Goal: Task Accomplishment & Management: Manage account settings

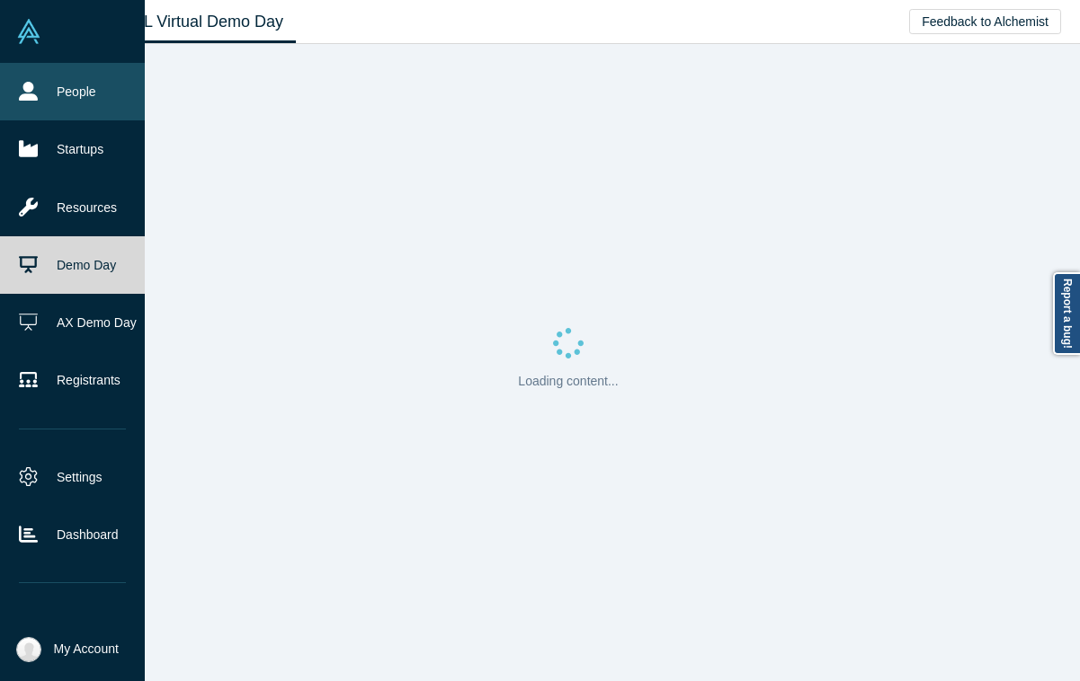
click at [31, 96] on icon at bounding box center [28, 91] width 19 height 19
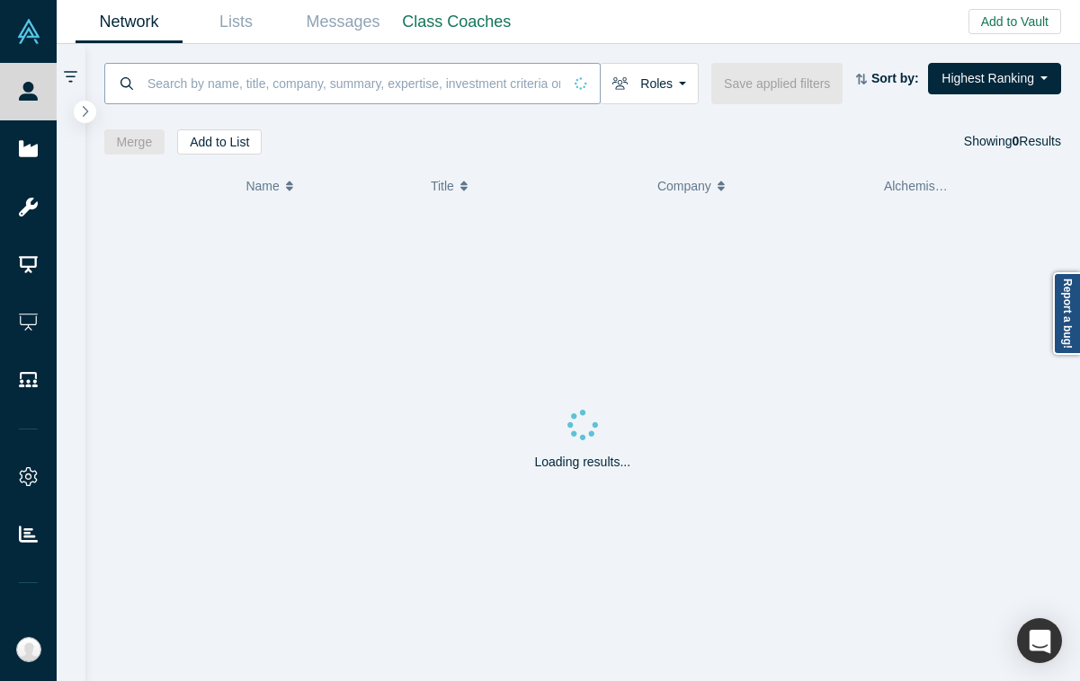
click at [263, 84] on input at bounding box center [354, 83] width 416 height 42
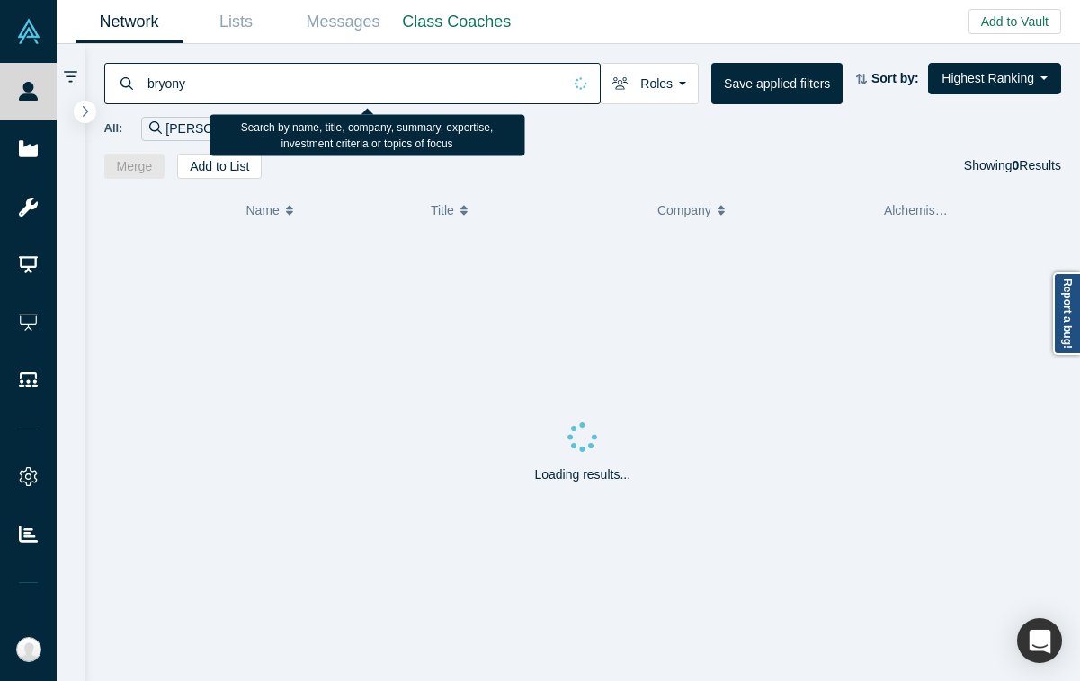
type input "bryony"
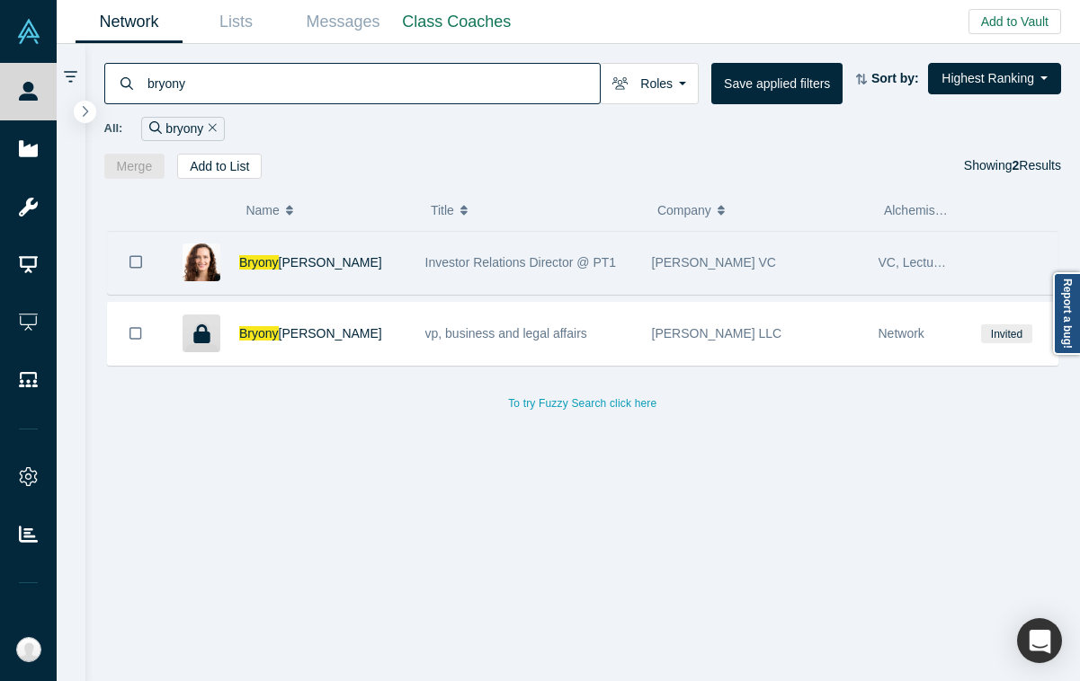
click at [477, 255] on span "Investor Relations Director @ PT1" at bounding box center [520, 262] width 191 height 14
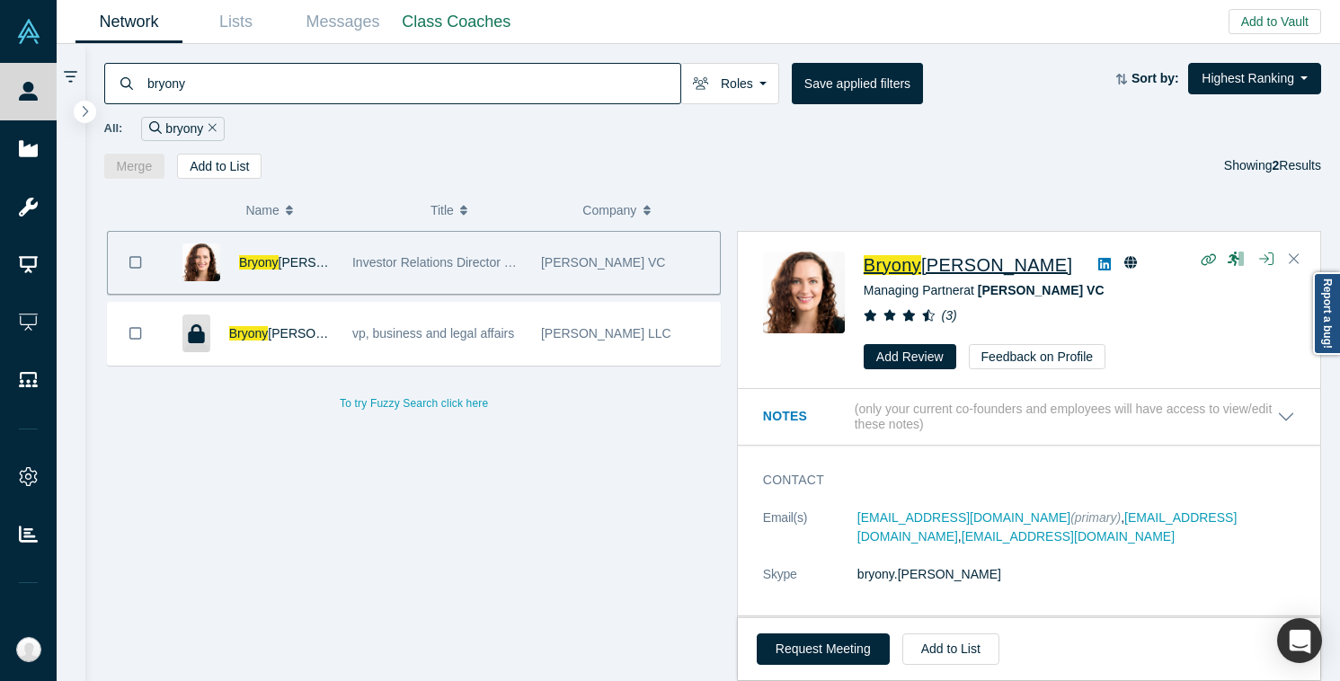
click at [950, 262] on span "[PERSON_NAME]" at bounding box center [996, 265] width 151 height 20
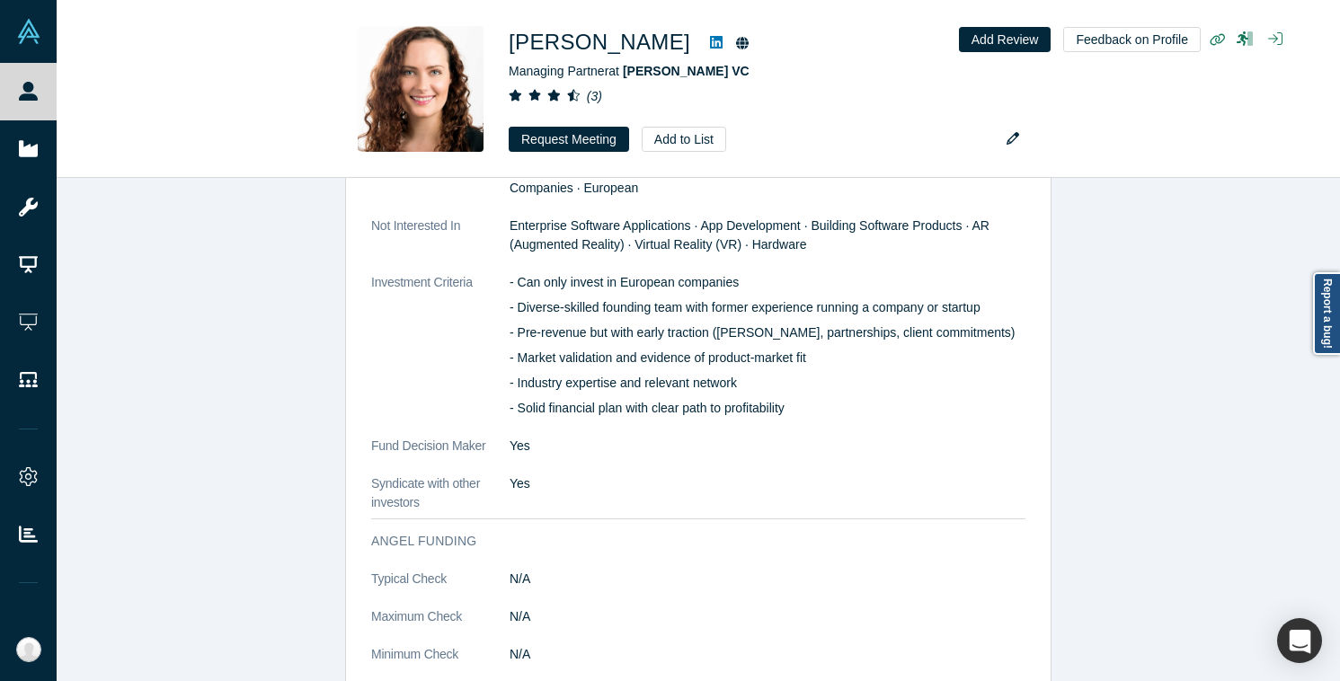
scroll to position [3266, 0]
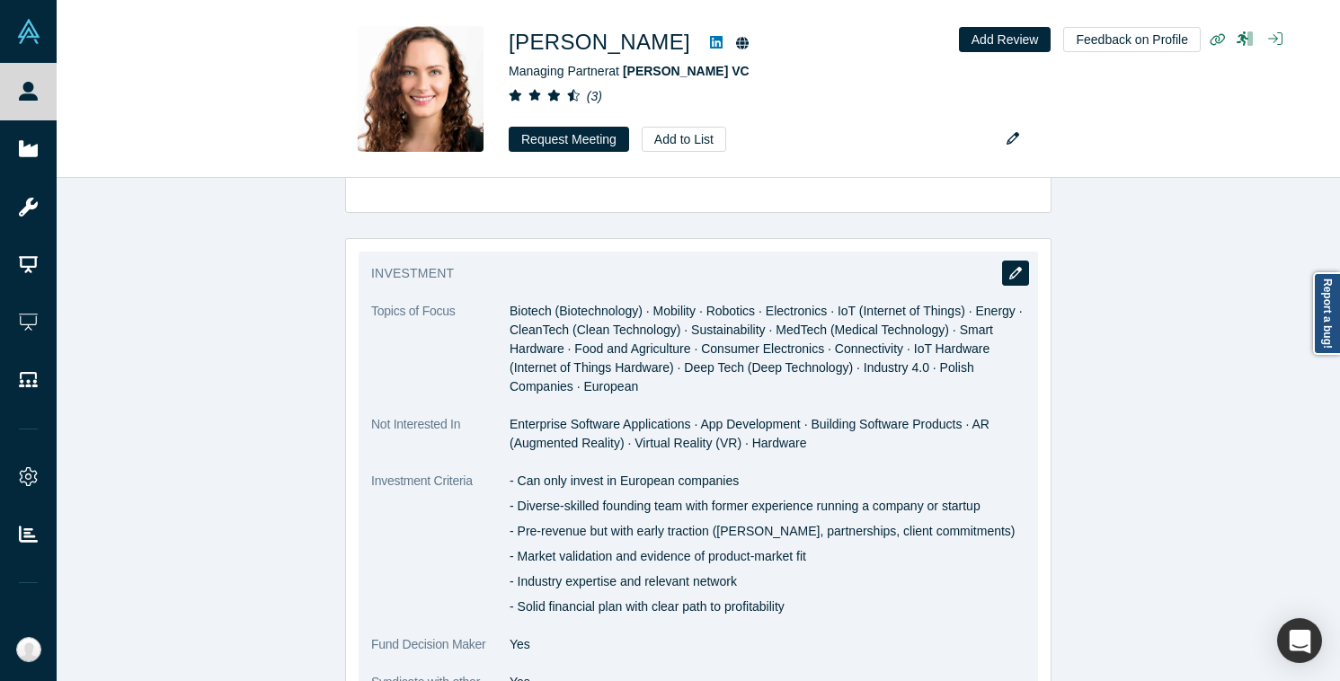
click at [1010, 267] on icon "button" at bounding box center [1015, 273] width 13 height 13
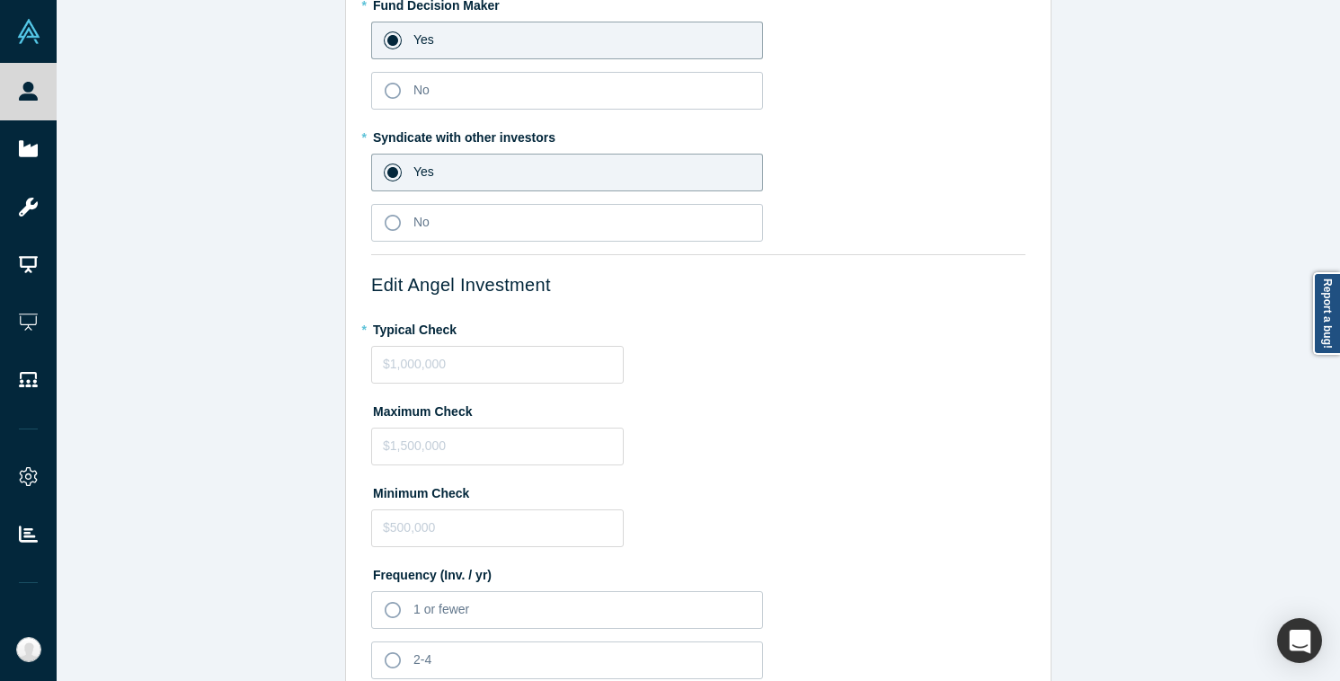
scroll to position [173, 0]
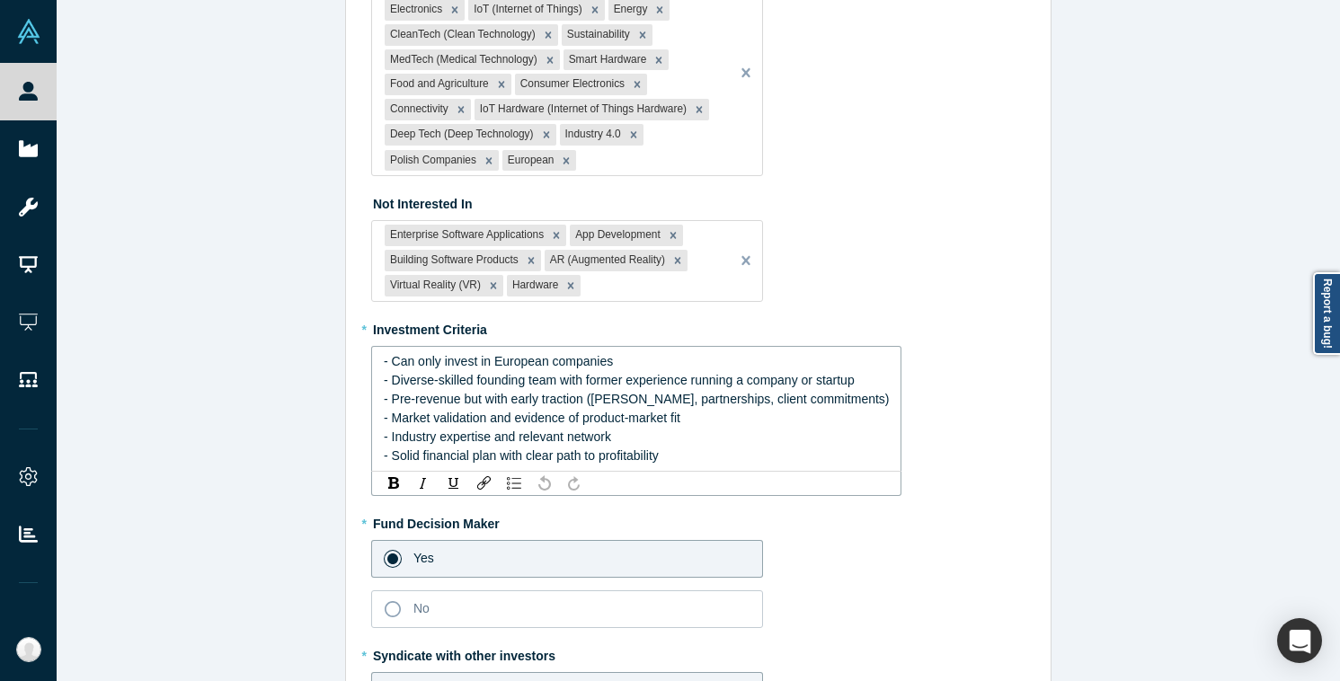
click at [653, 366] on div "- Can only invest in European companies" at bounding box center [637, 361] width 506 height 19
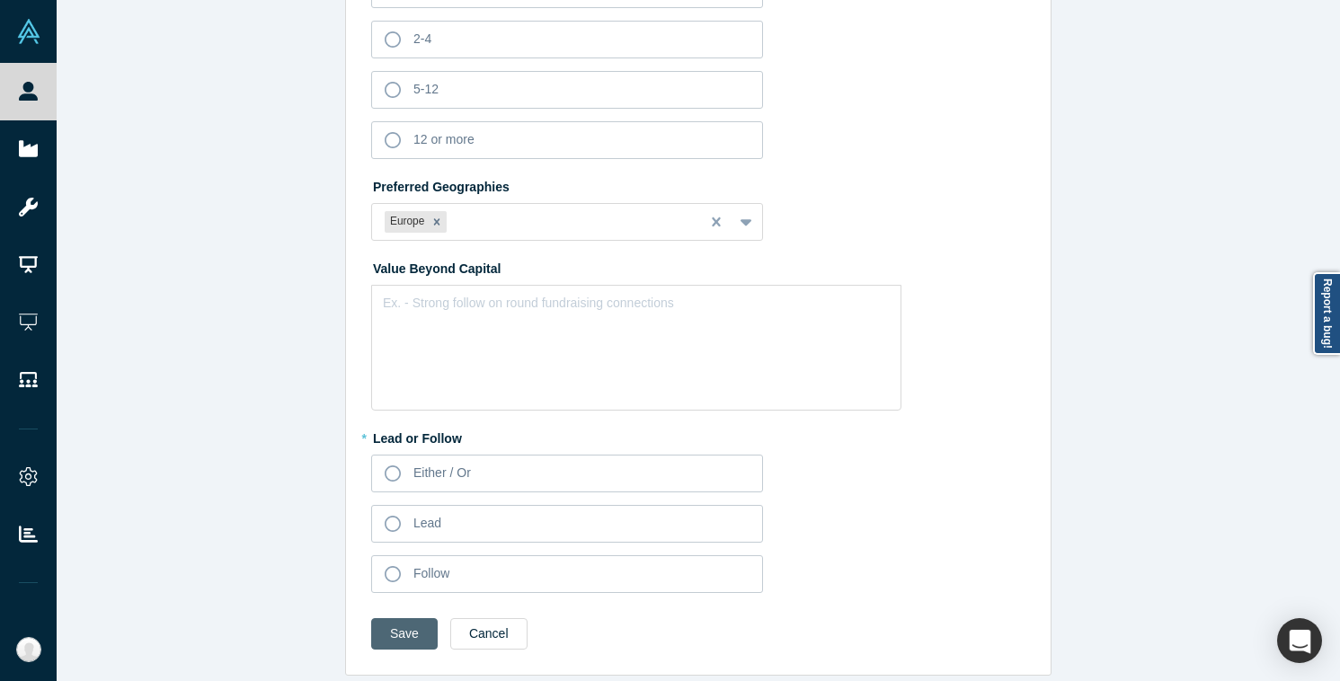
scroll to position [1307, 0]
click at [411, 618] on button "Save" at bounding box center [404, 633] width 67 height 31
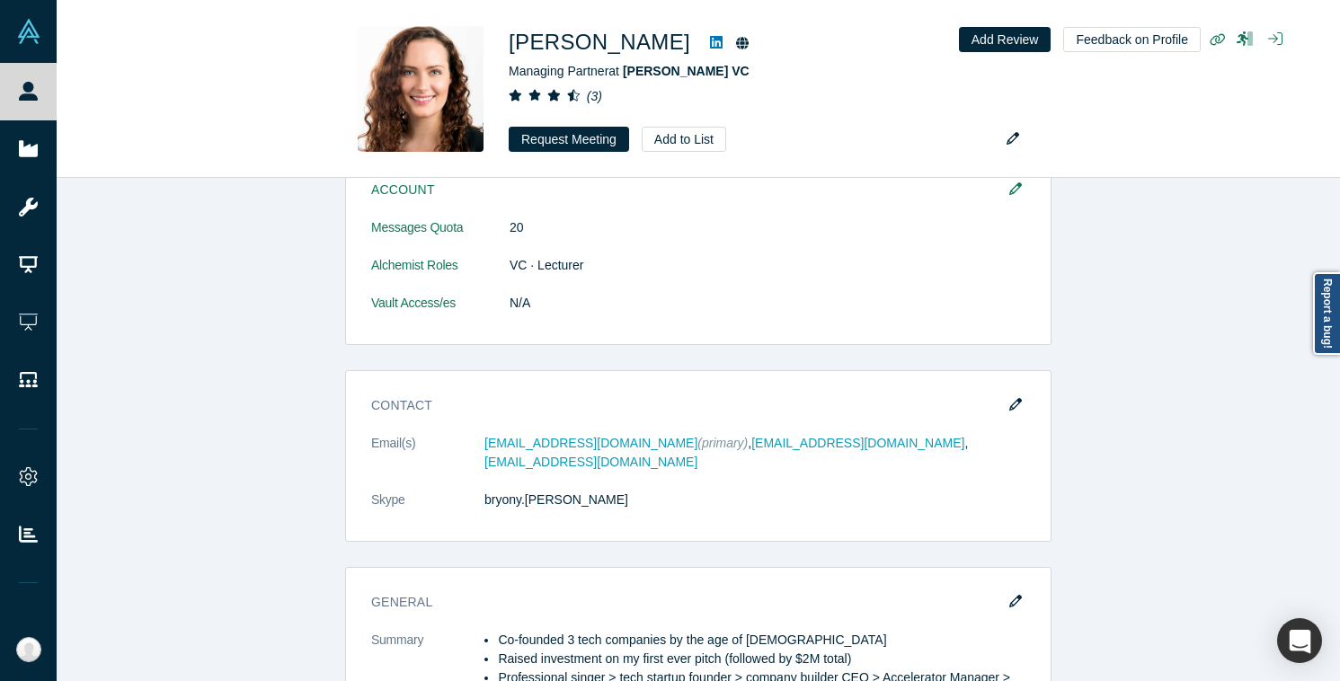
scroll to position [0, 0]
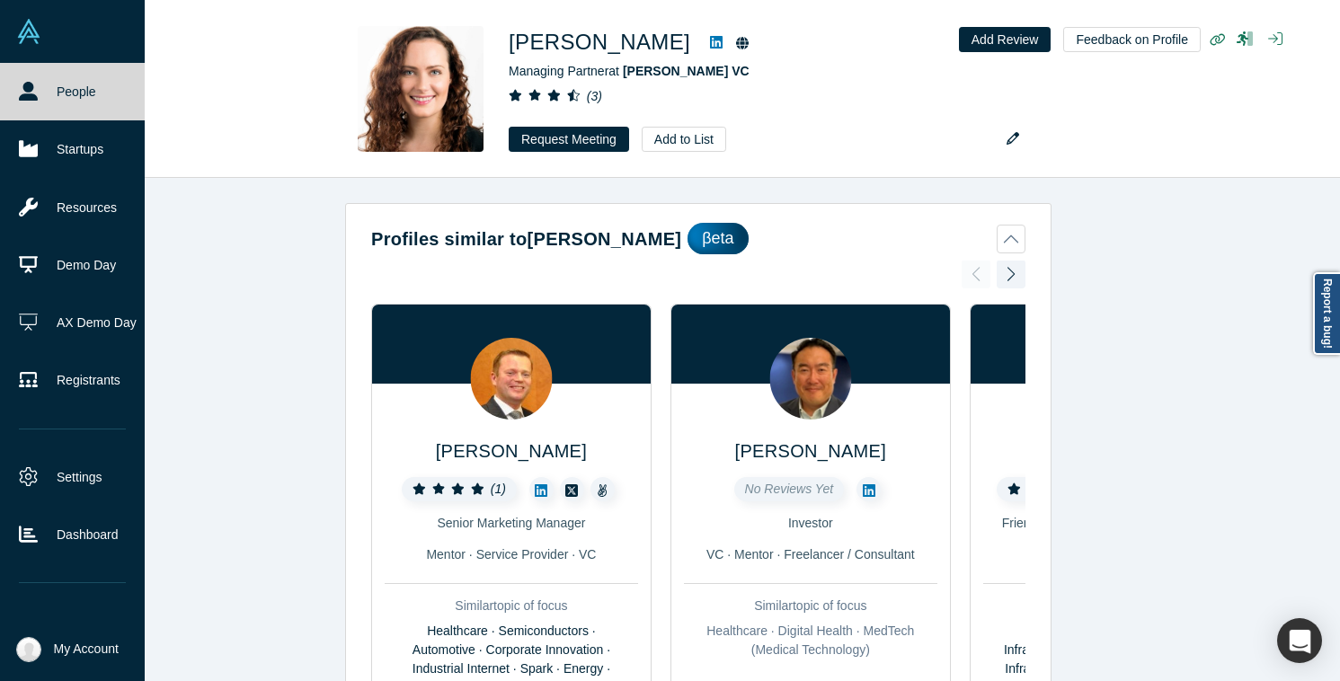
click at [41, 81] on link "People" at bounding box center [72, 92] width 145 height 58
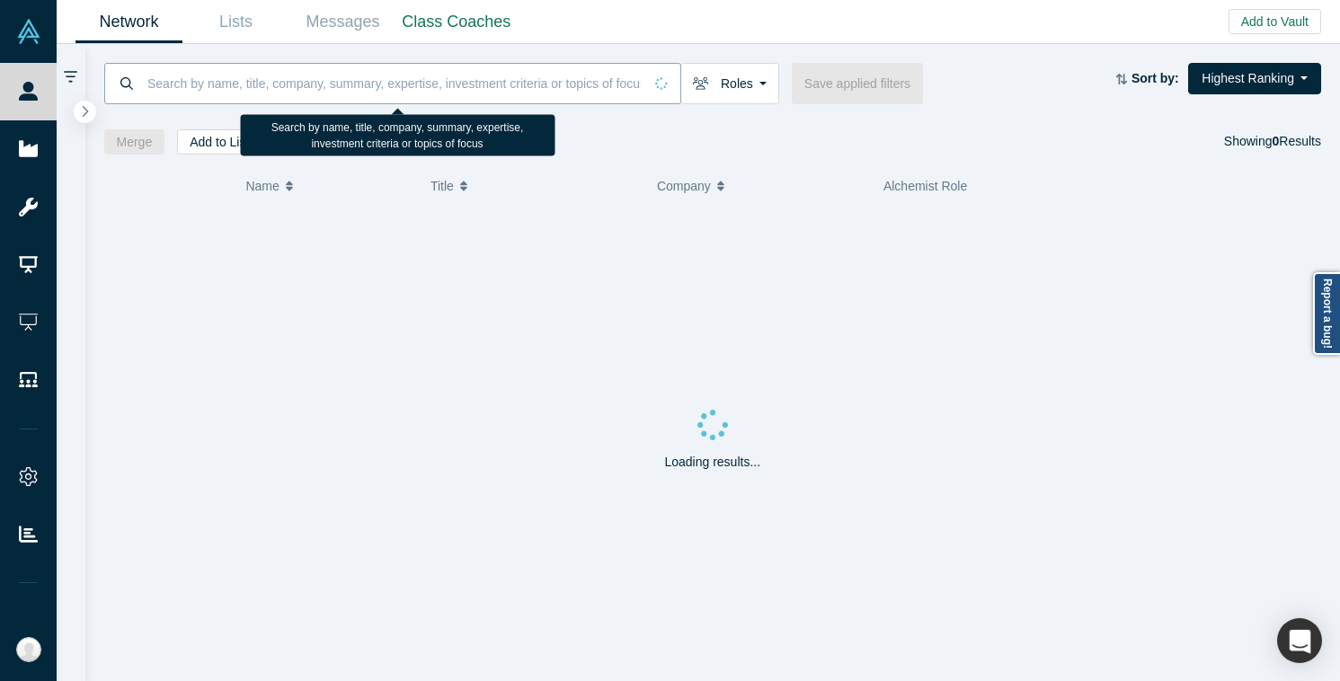
click at [394, 85] on input at bounding box center [394, 83] width 497 height 42
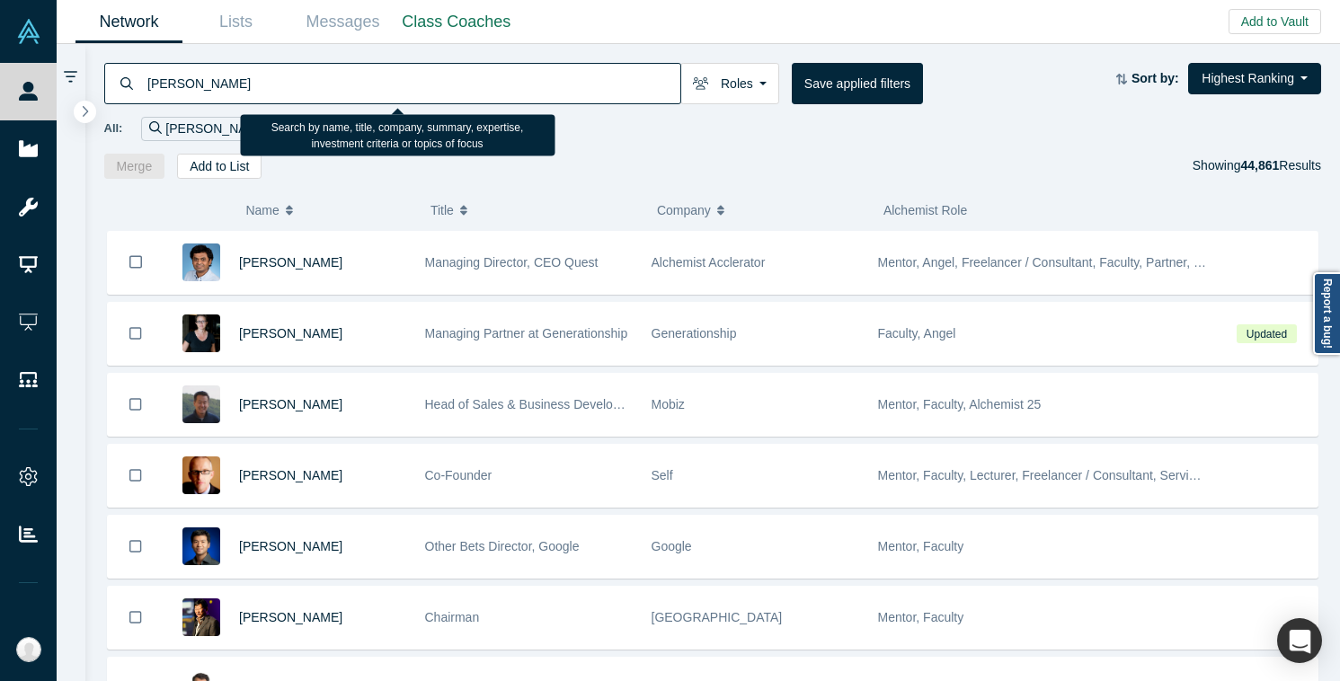
type input "peter stridh"
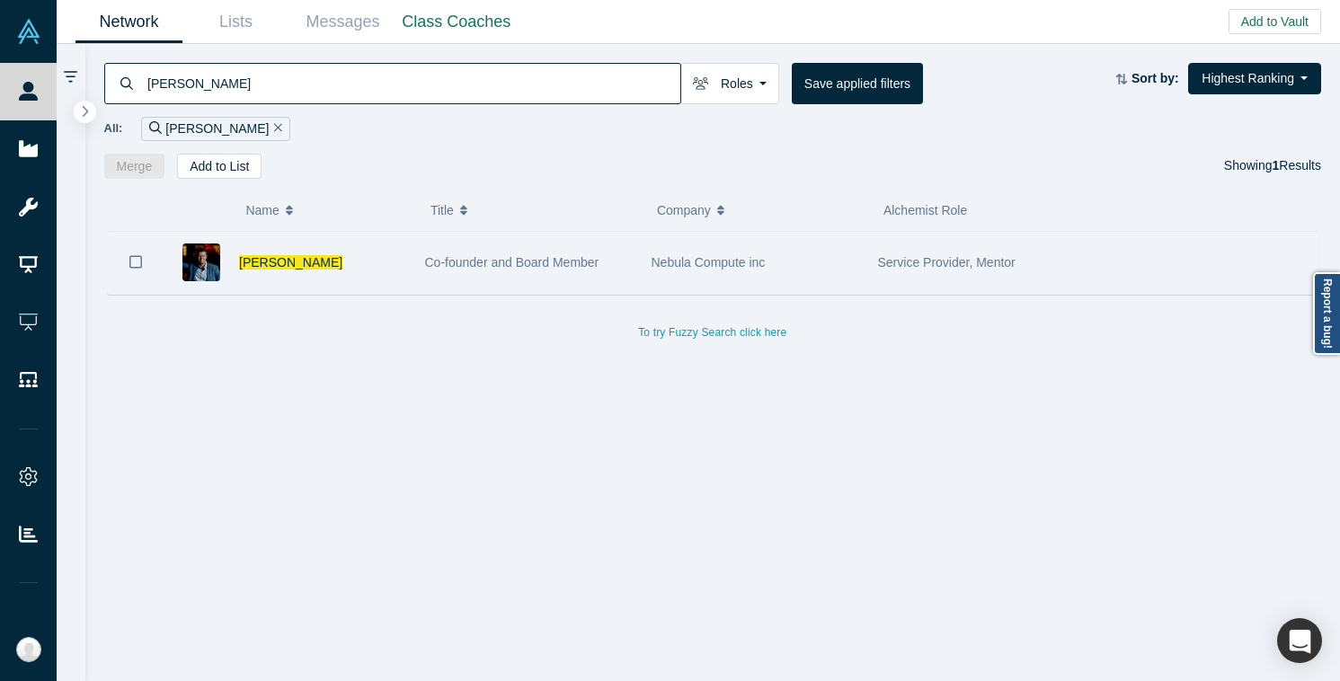
click at [407, 265] on div "Peter Stridh" at bounding box center [290, 263] width 252 height 62
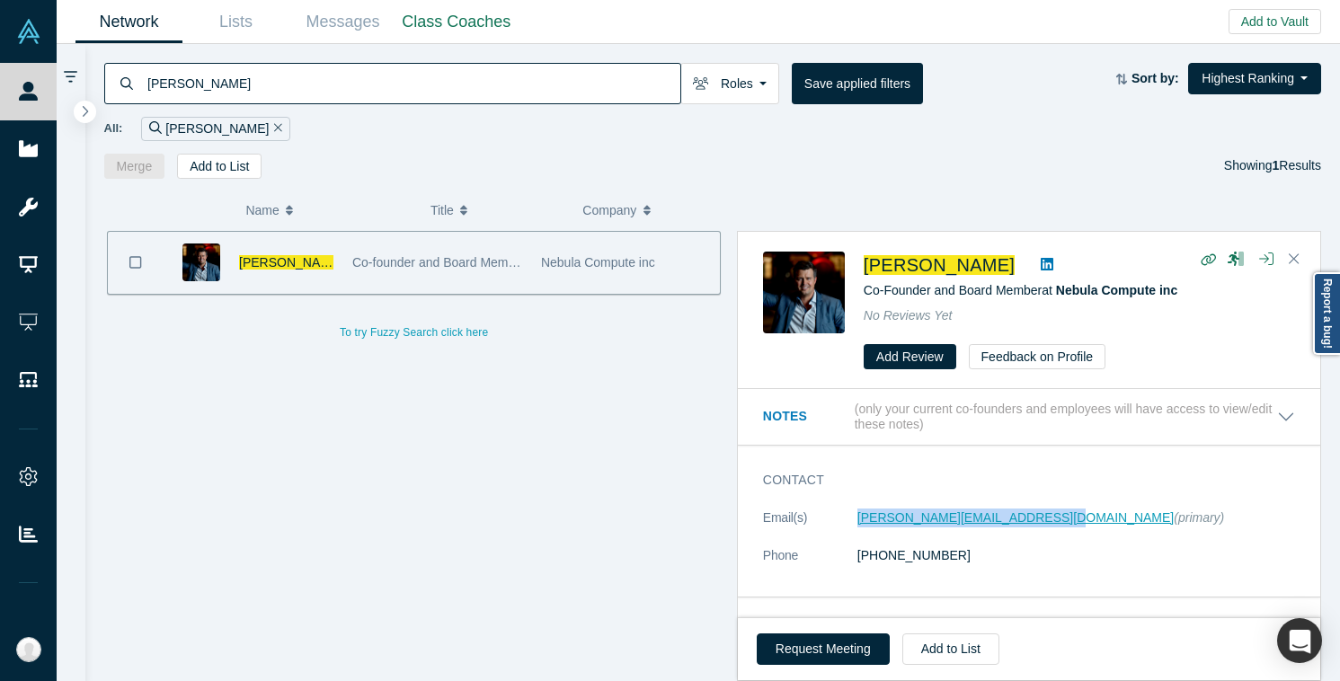
copy link "peter.stridh@nebulacompute.com"
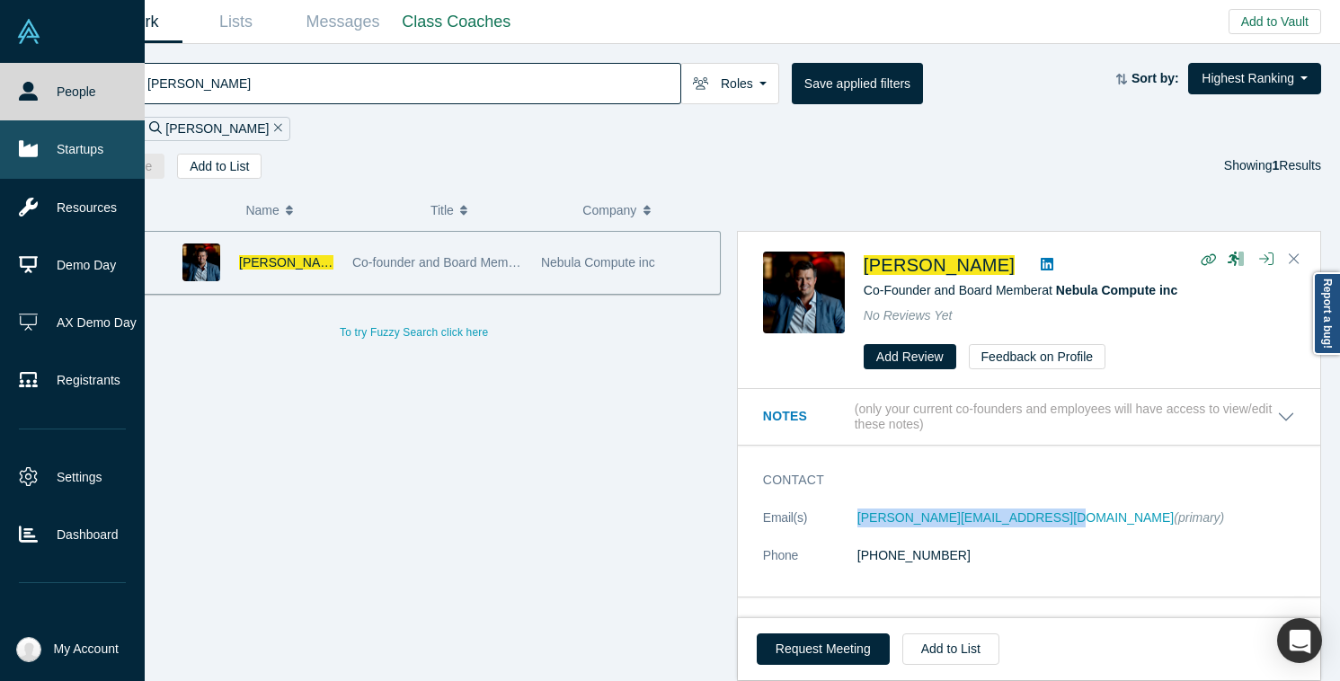
click at [33, 158] on link "Startups" at bounding box center [72, 149] width 145 height 58
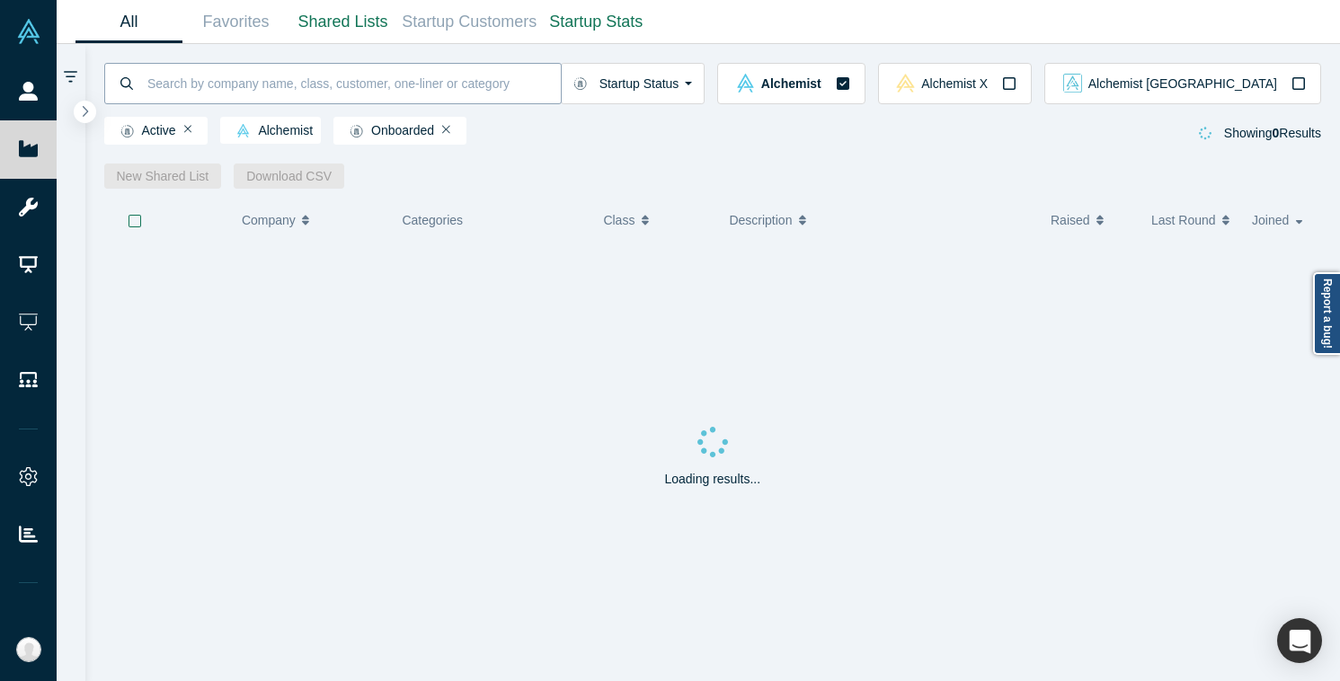
click at [271, 72] on input at bounding box center [353, 83] width 415 height 42
type input "kaspix"
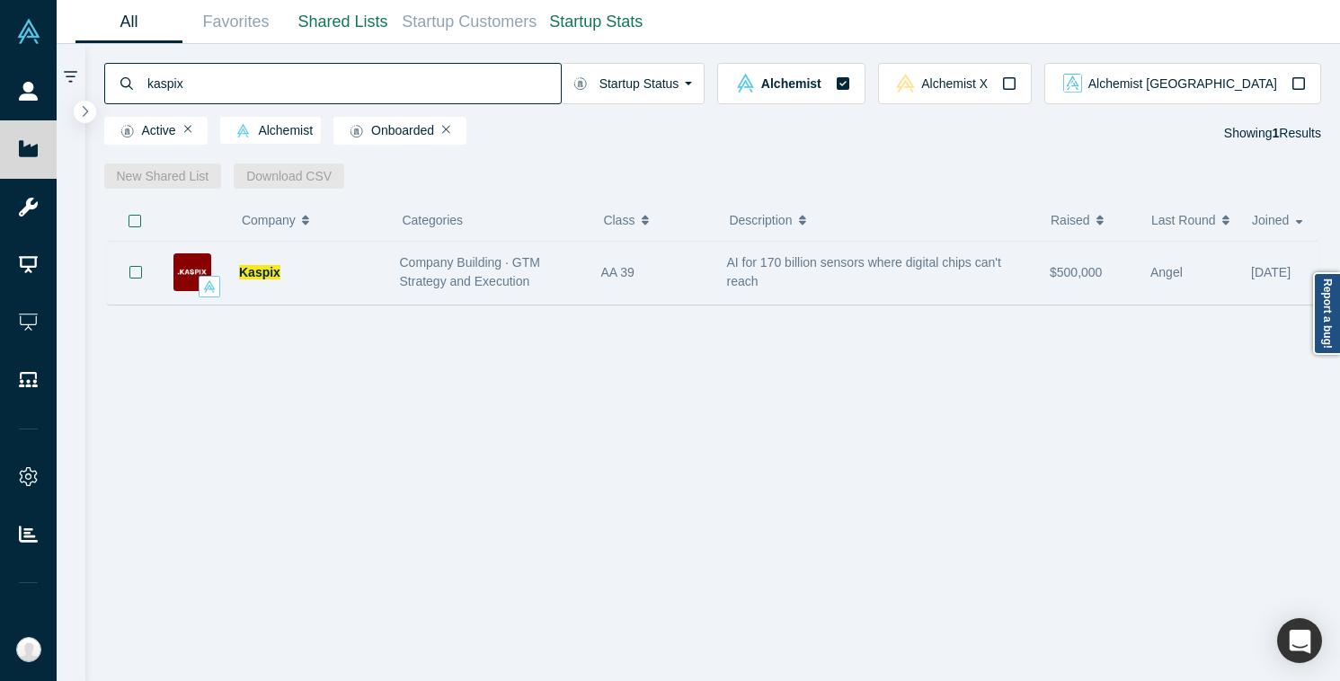
click at [404, 292] on div "Company Building · GTM Strategy and Execution" at bounding box center [490, 272] width 201 height 57
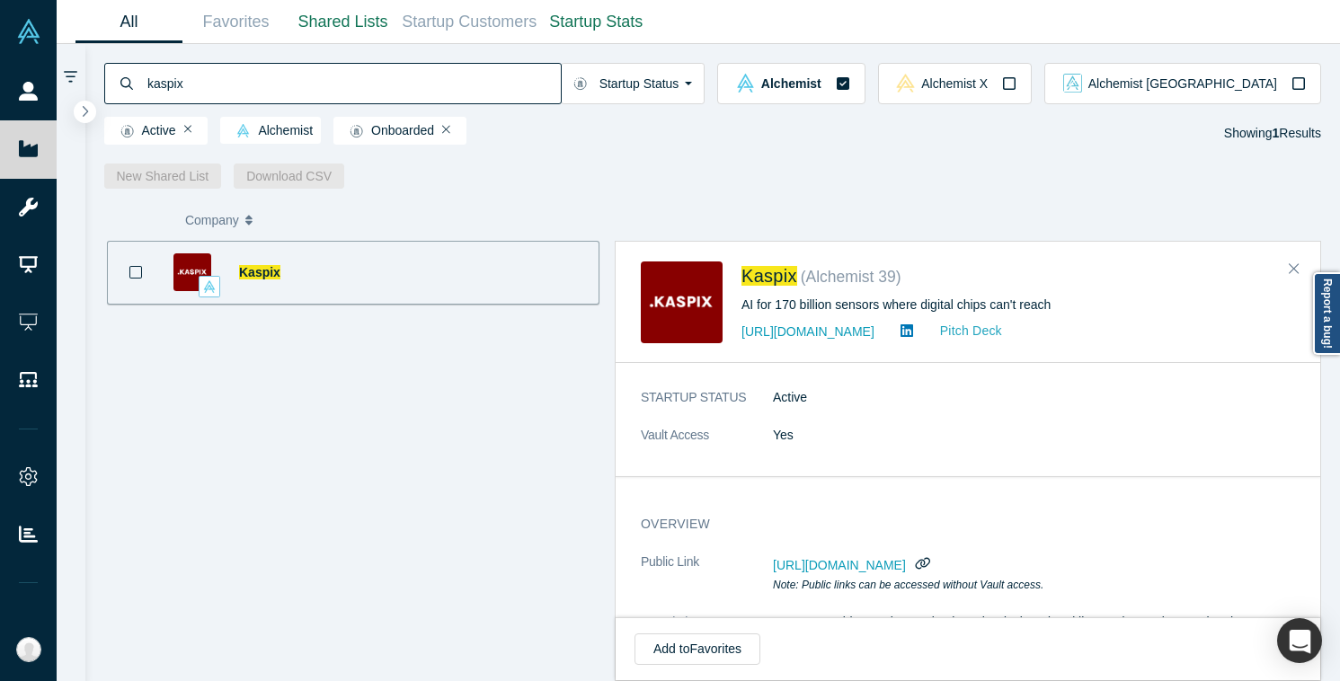
click at [937, 330] on link "Pitch Deck" at bounding box center [961, 331] width 83 height 21
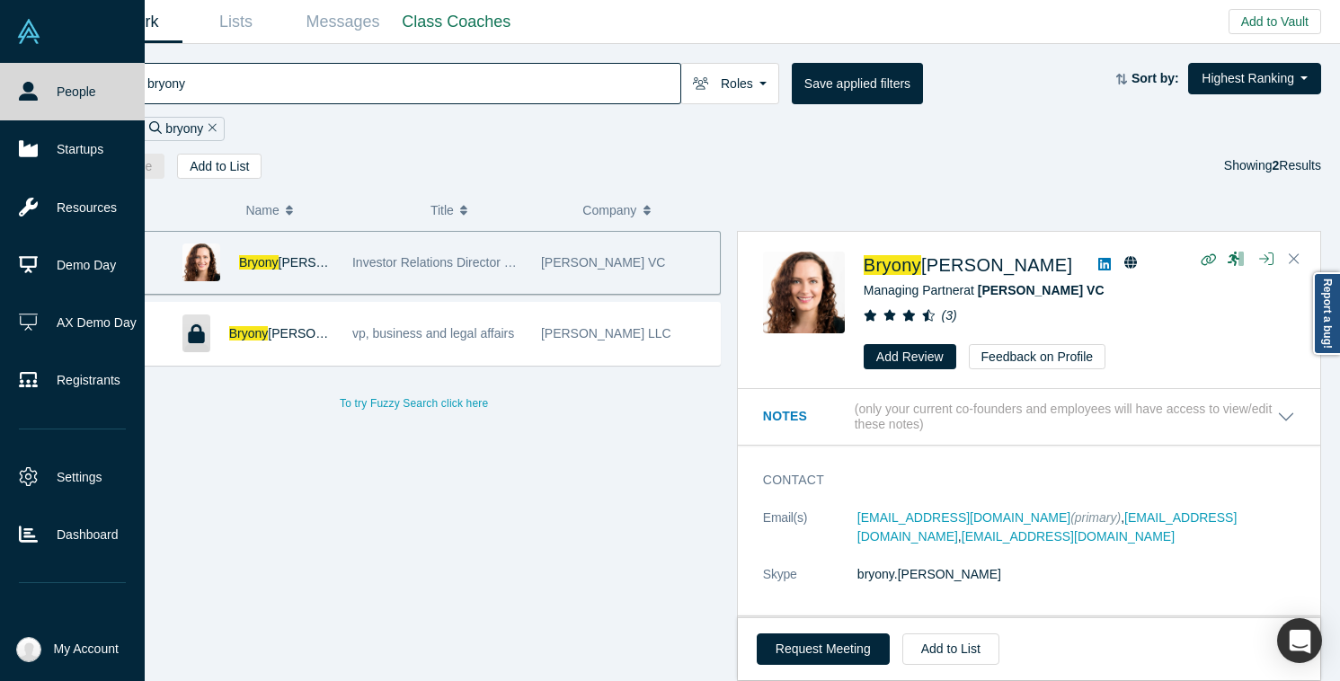
click at [42, 88] on link "People" at bounding box center [72, 92] width 145 height 58
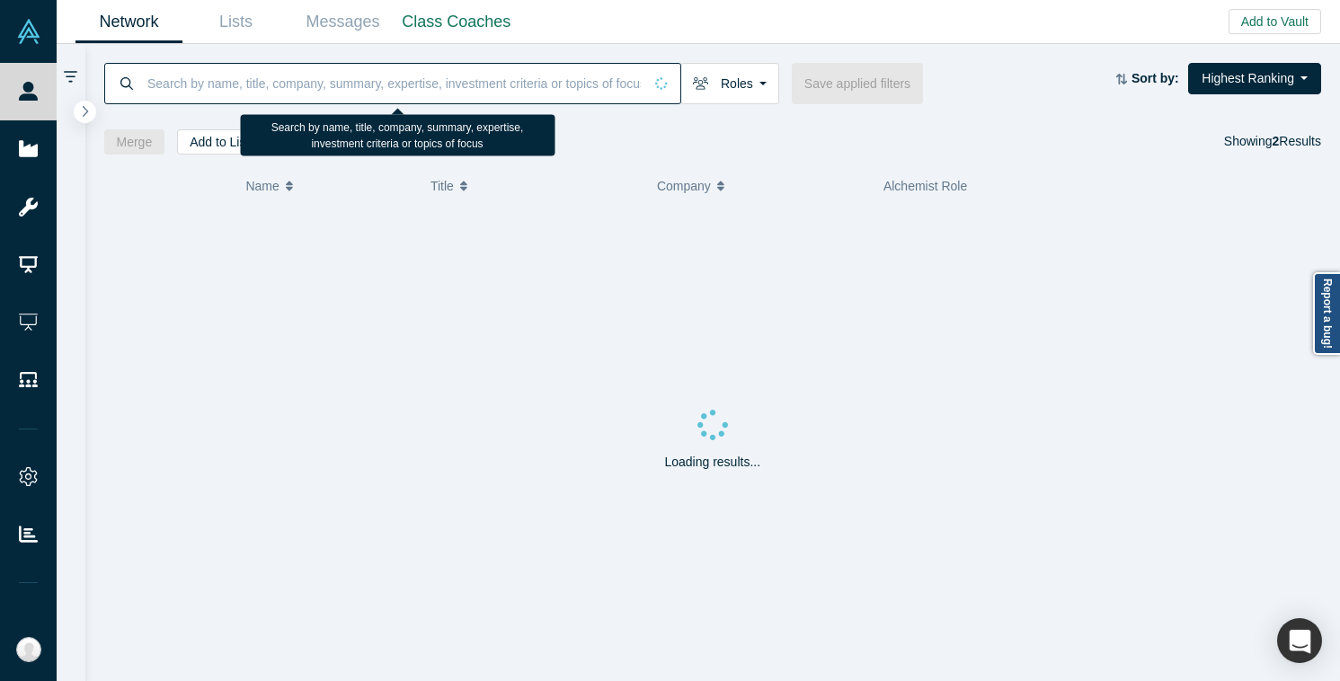
click at [178, 81] on input at bounding box center [394, 83] width 497 height 42
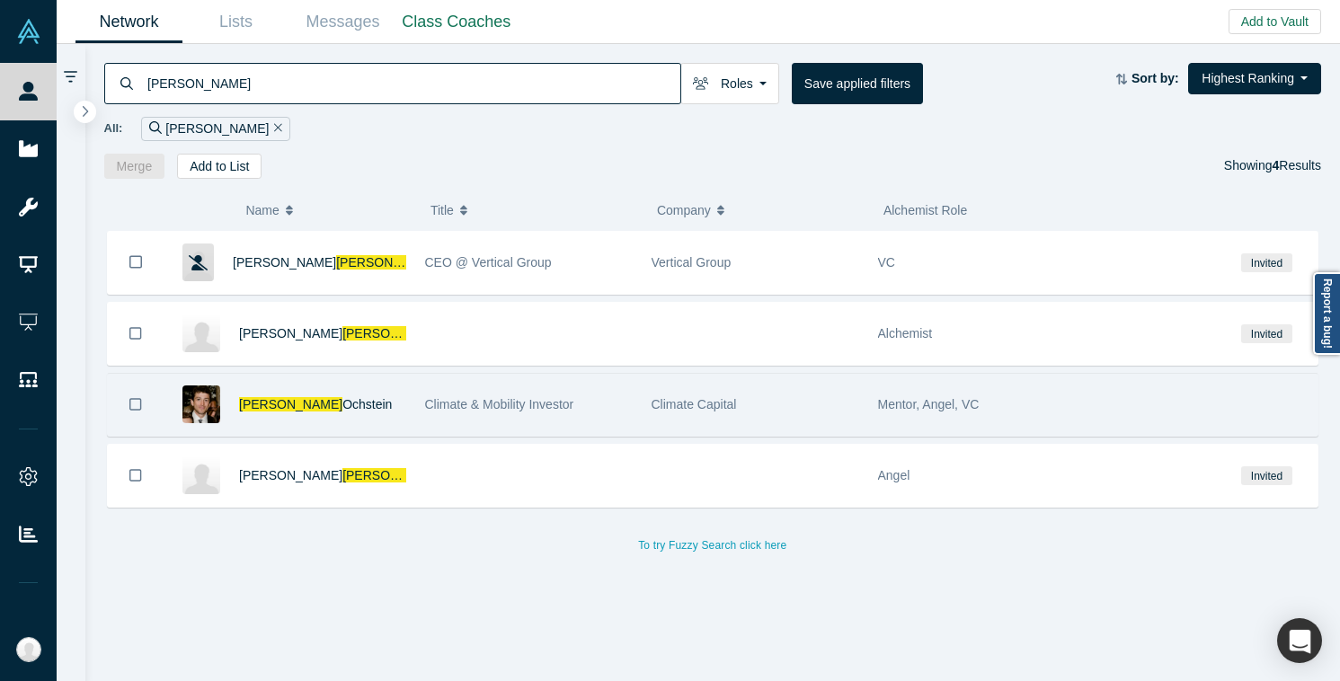
click at [345, 392] on div "[PERSON_NAME] [PERSON_NAME]" at bounding box center [322, 405] width 167 height 62
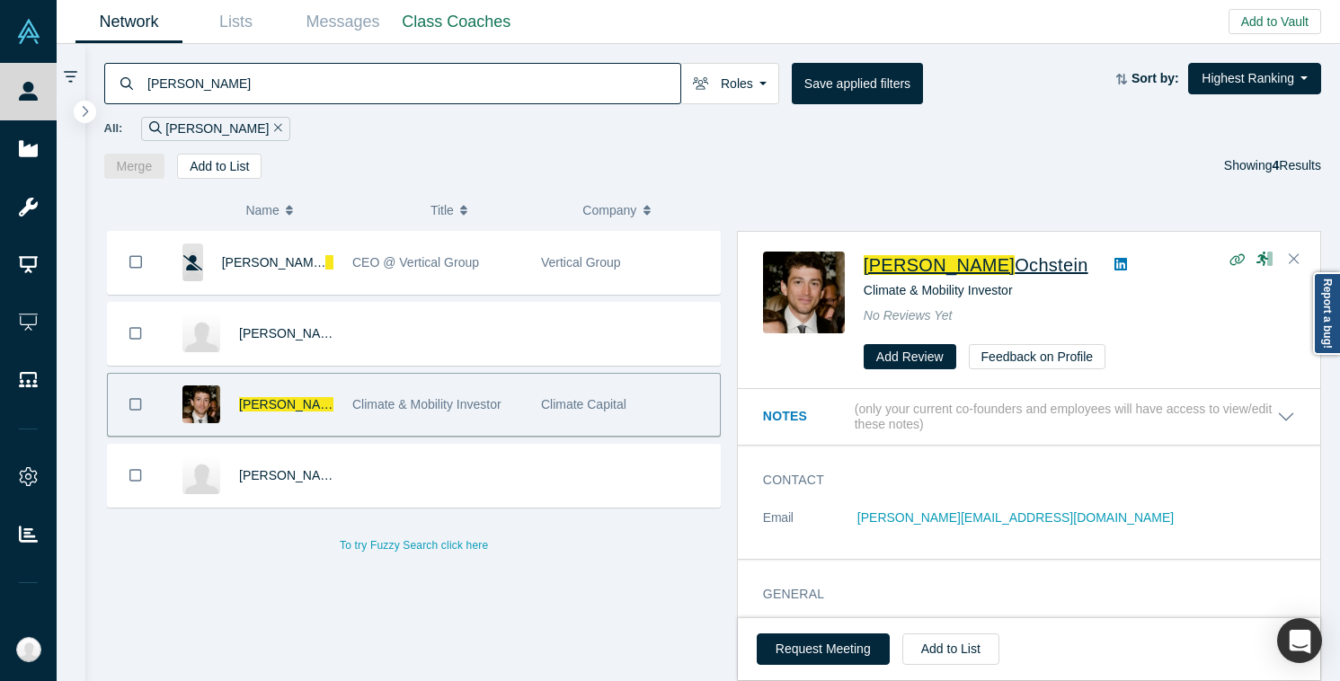
click at [1015, 271] on span "Ochstein" at bounding box center [1051, 265] width 73 height 20
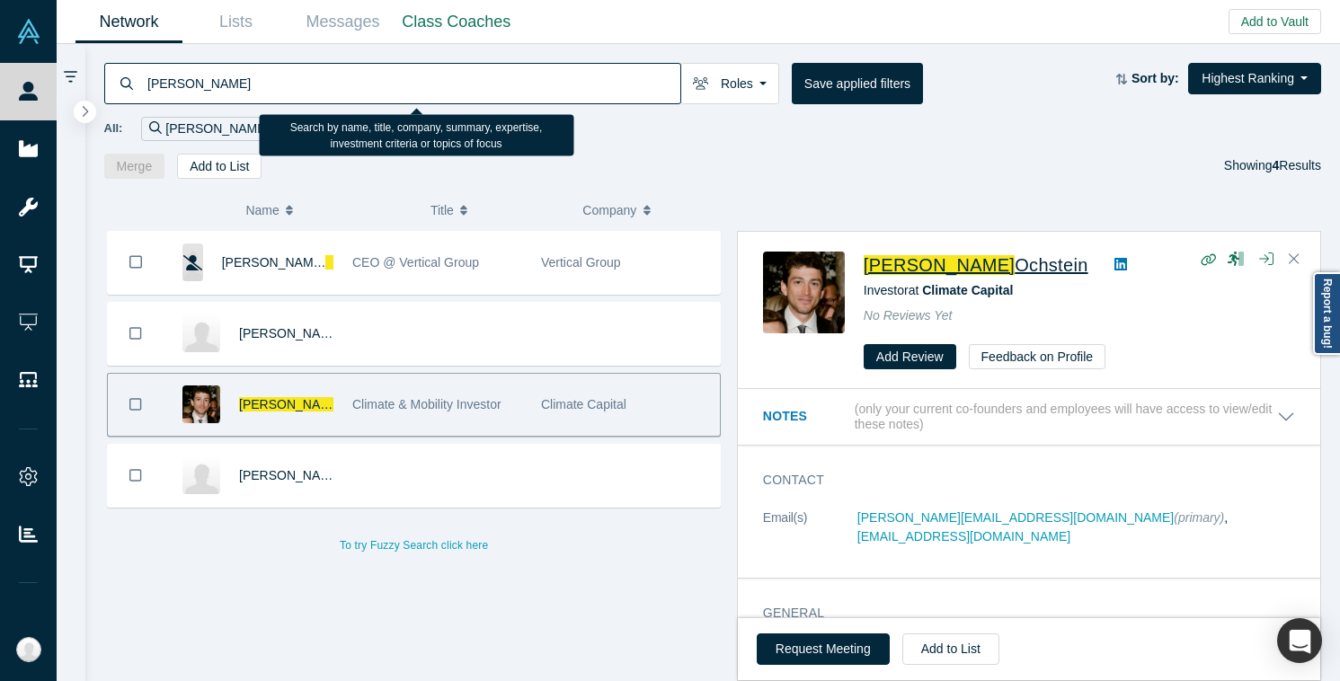
click at [210, 87] on input "[PERSON_NAME]" at bounding box center [413, 83] width 535 height 42
paste input "[PERSON_NAME]"
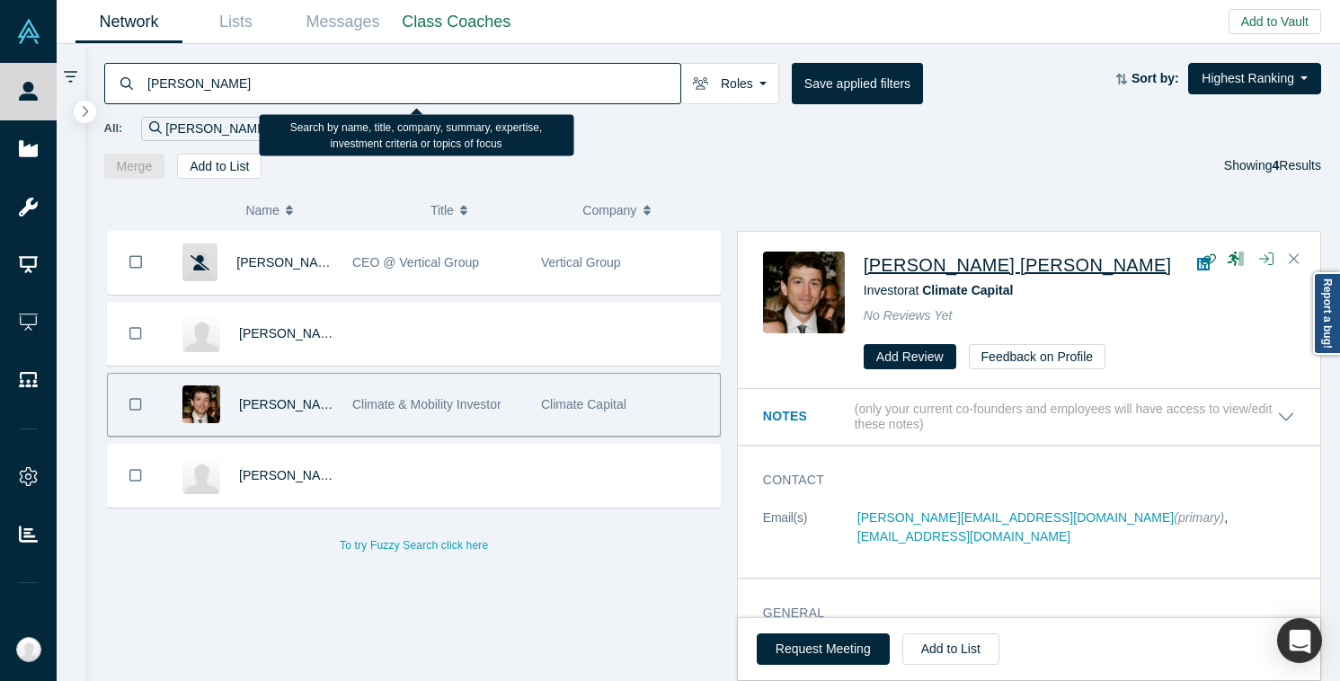
type input "Homayoun Shorooghi"
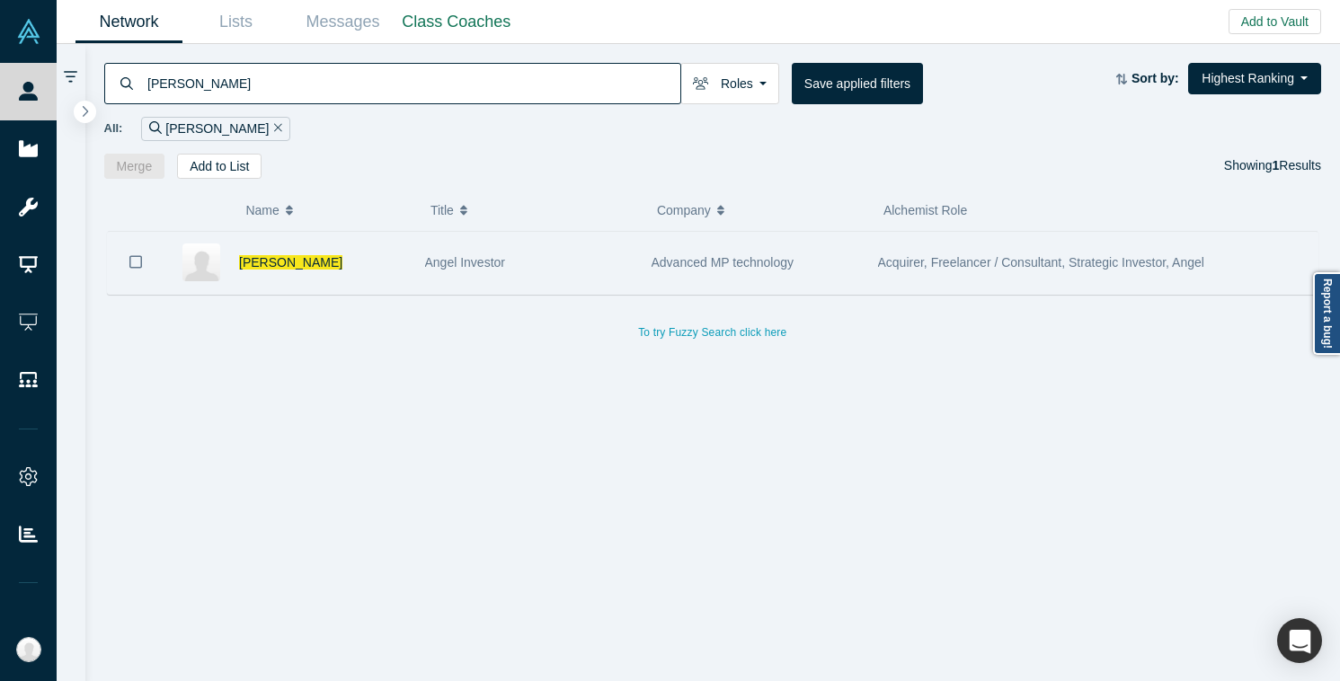
click at [587, 279] on div "Angel Investor" at bounding box center [529, 263] width 208 height 62
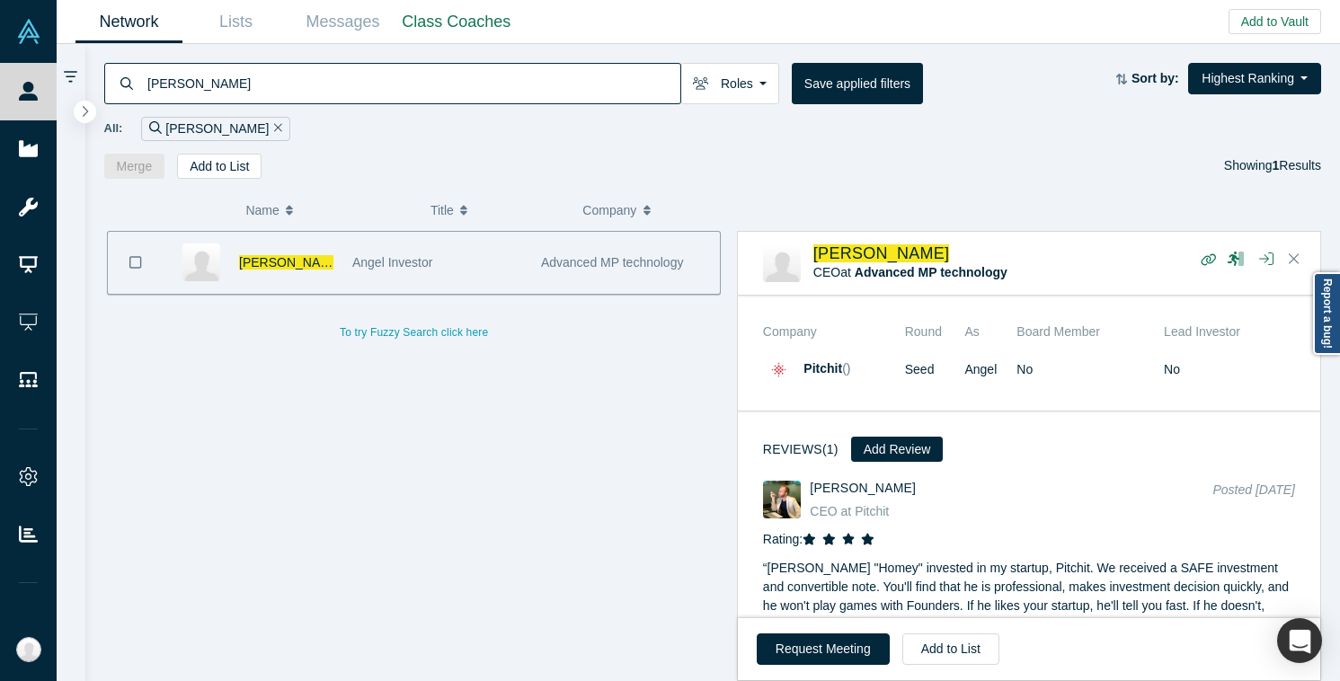
scroll to position [1429, 0]
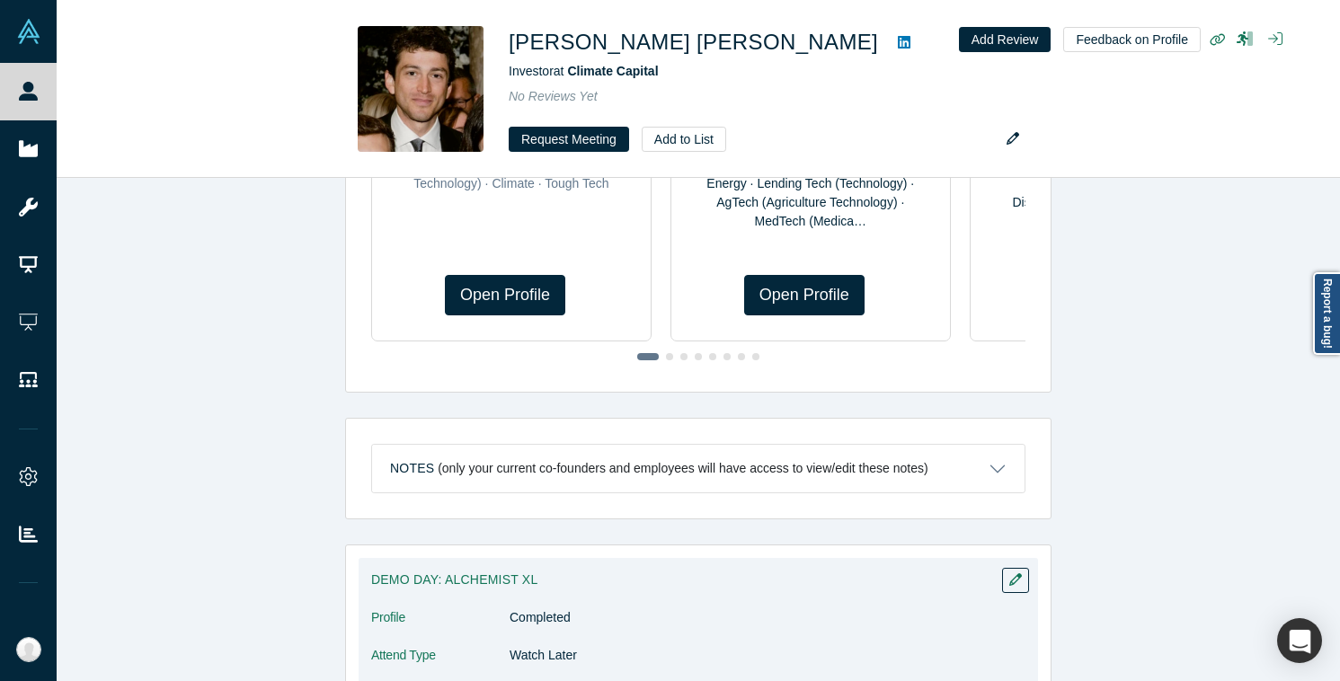
scroll to position [1341, 0]
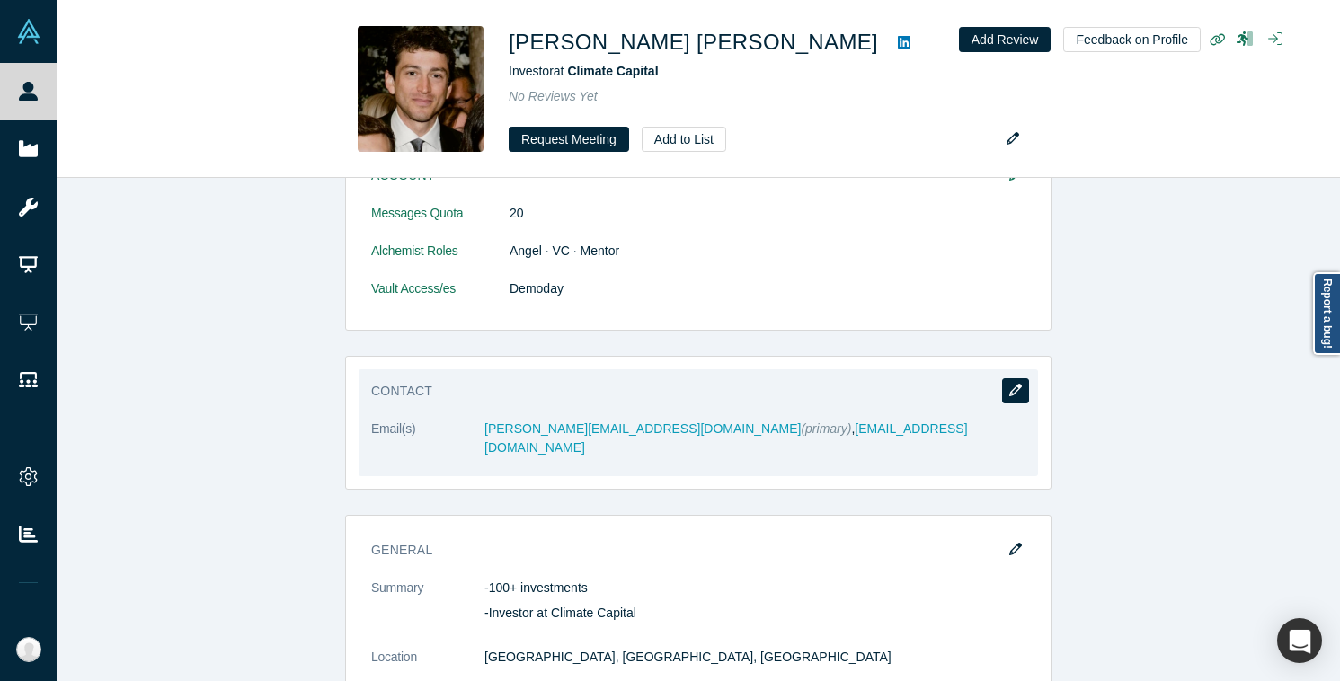
click at [1011, 389] on icon "button" at bounding box center [1015, 390] width 13 height 13
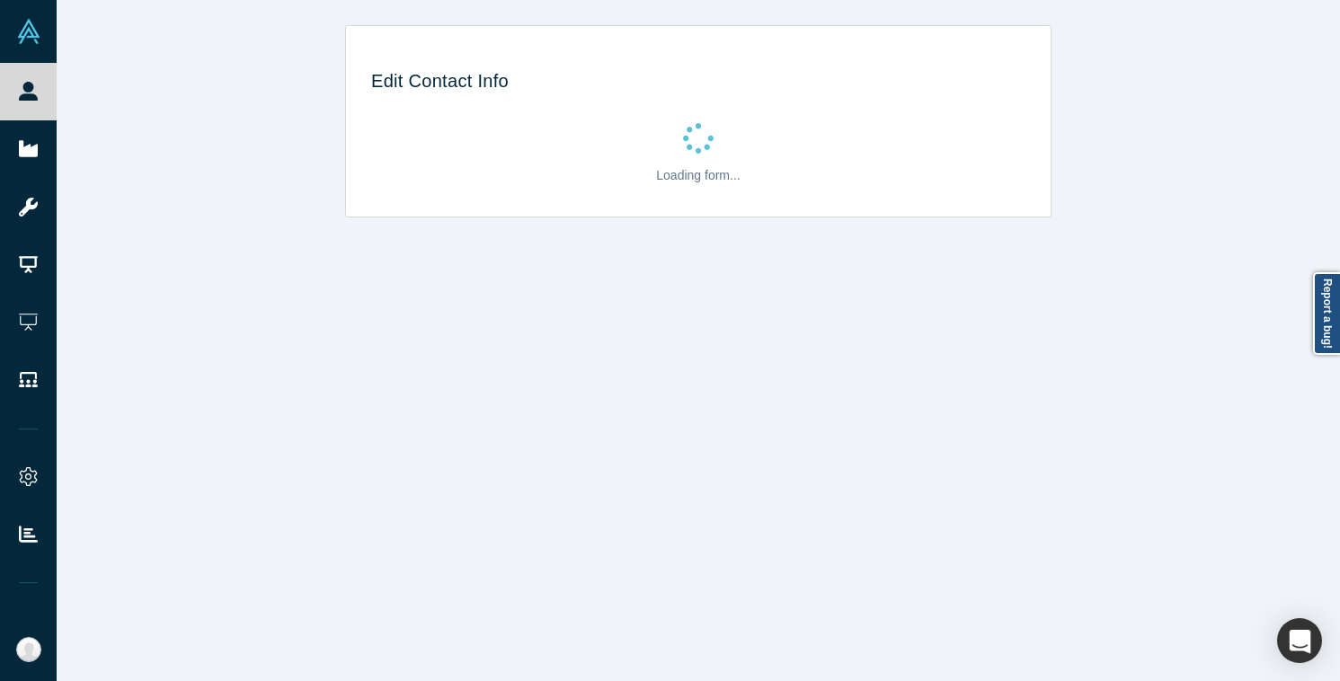
select select "US"
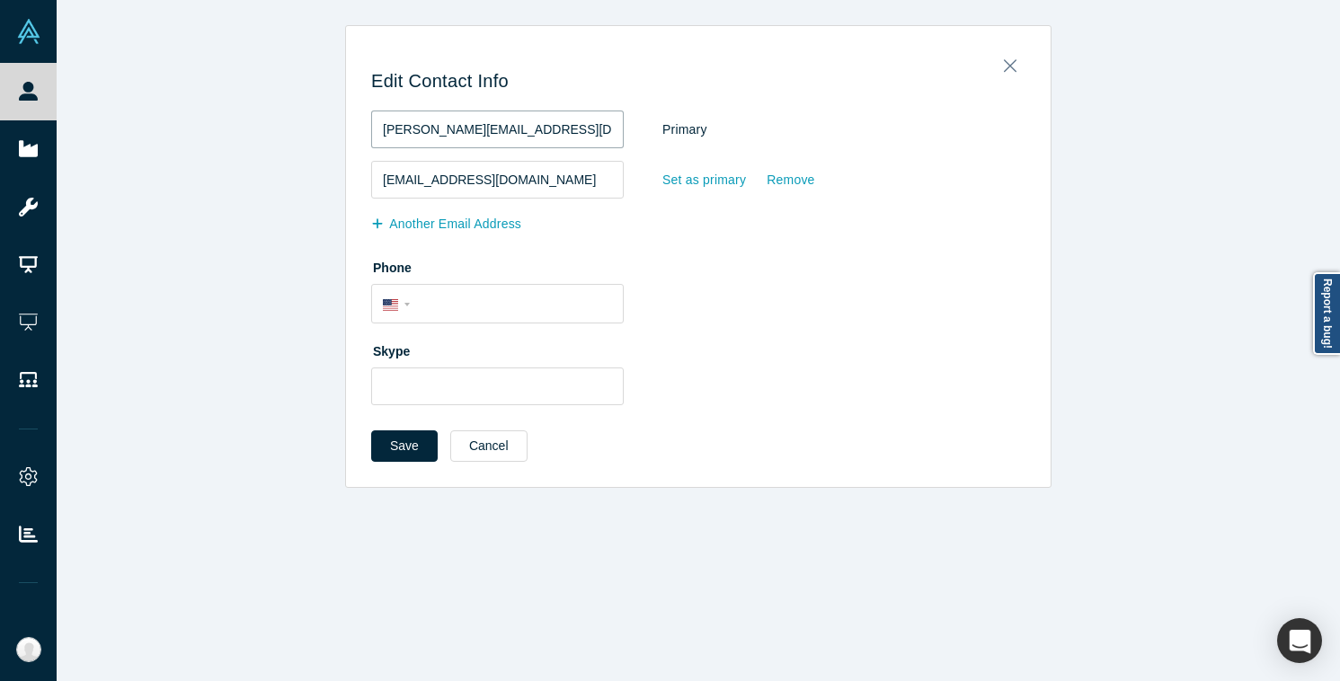
click at [491, 134] on input "[PERSON_NAME][EMAIL_ADDRESS][DOMAIN_NAME]" at bounding box center [497, 130] width 253 height 38
paste input "terraforgecapital.com"
type input "schaffer@terraforgecapital.com"
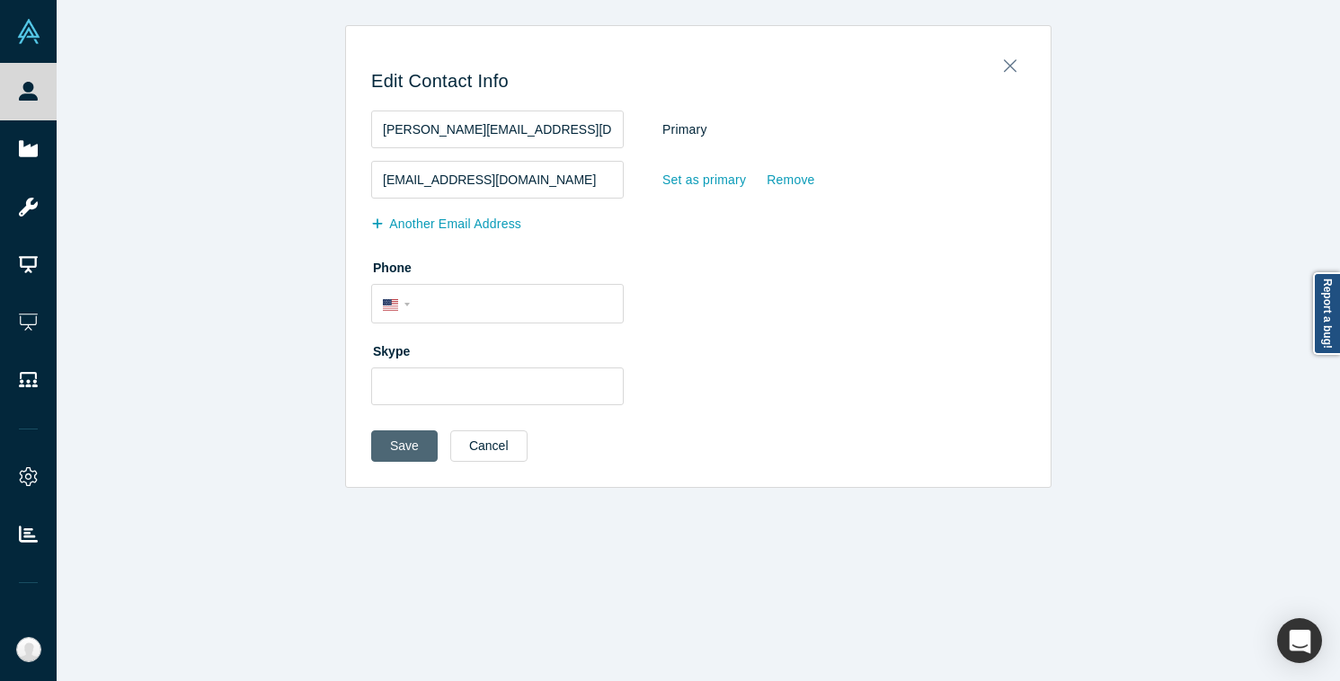
click at [402, 448] on button "Save" at bounding box center [404, 446] width 67 height 31
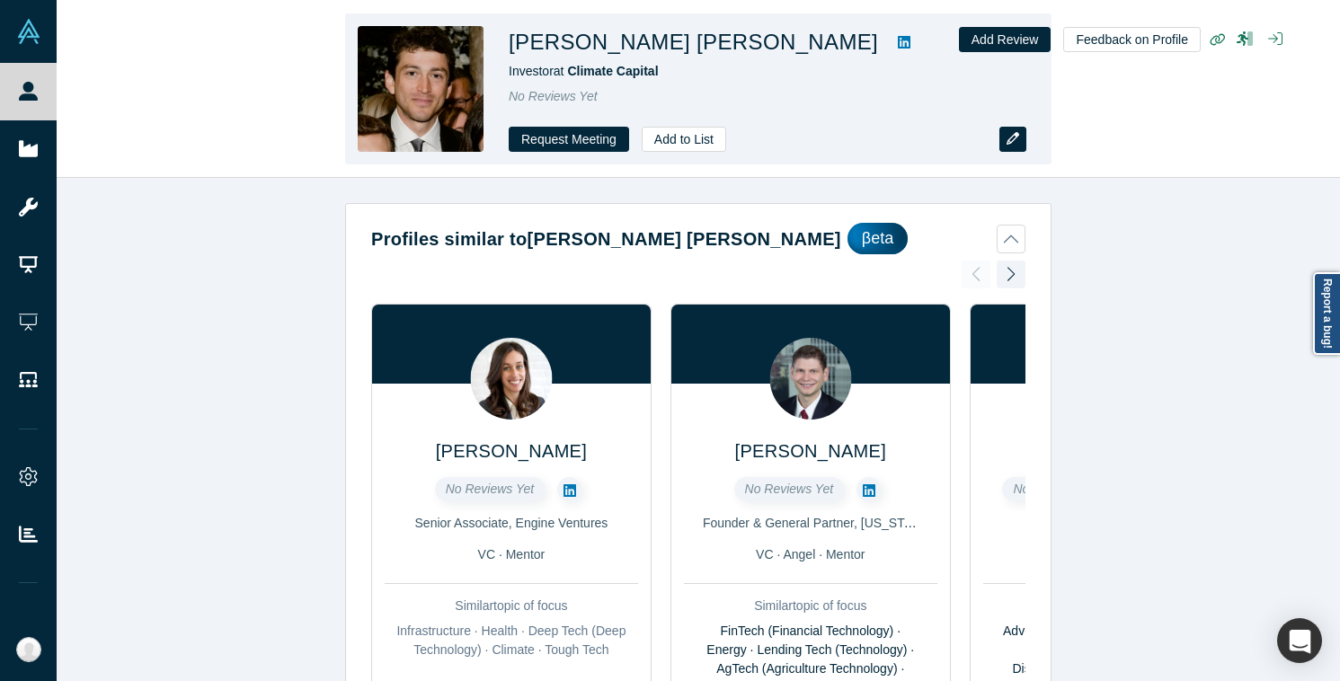
click at [1014, 150] on button "button" at bounding box center [1013, 139] width 27 height 25
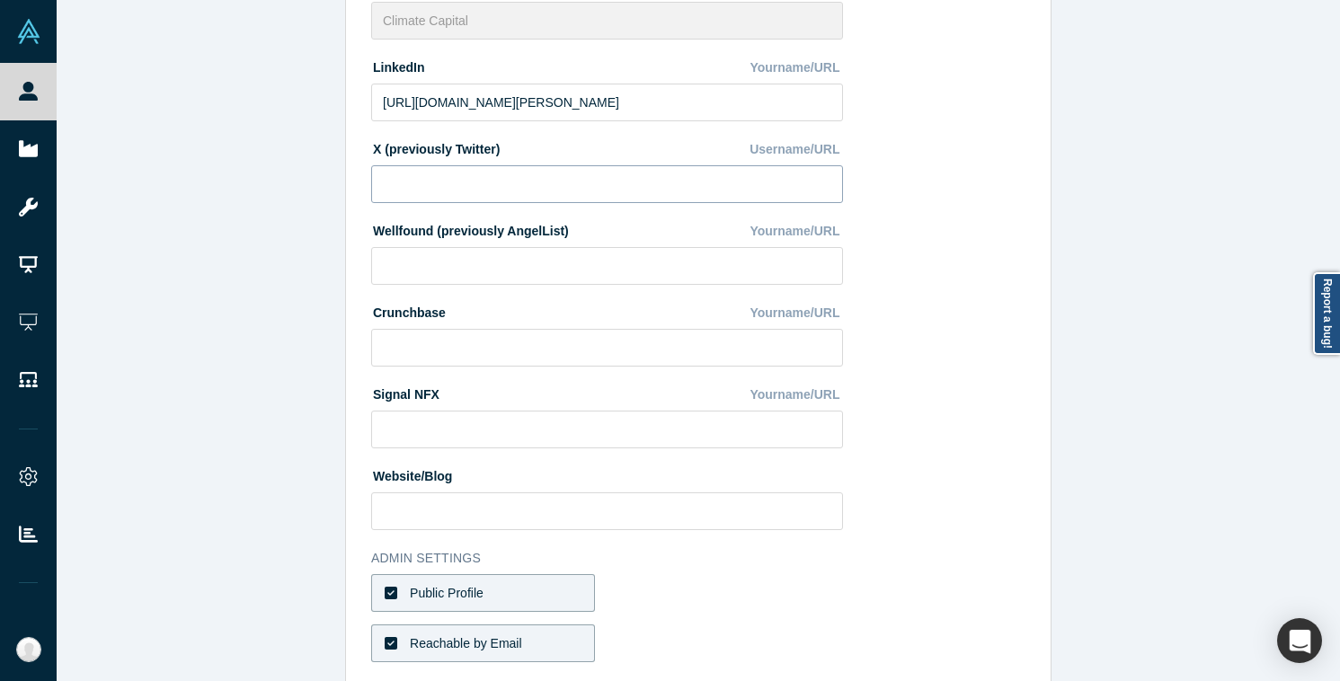
scroll to position [652, 0]
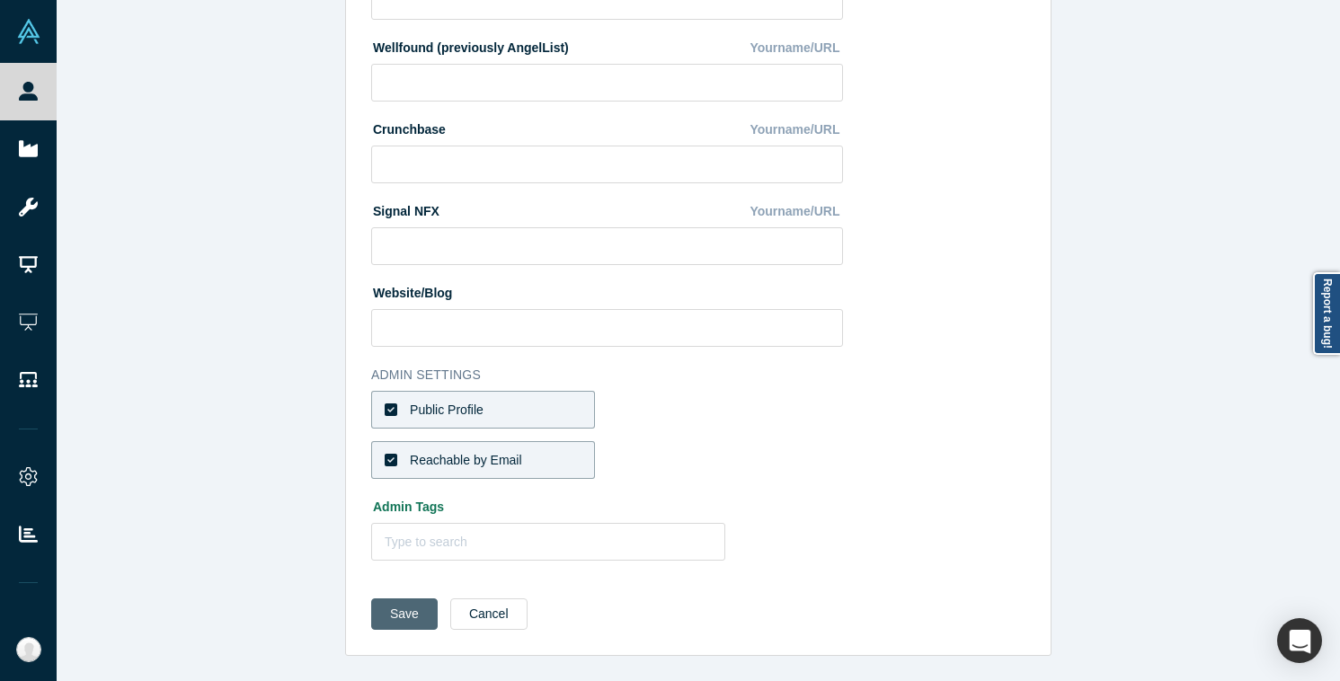
click at [397, 612] on button "Save" at bounding box center [404, 614] width 67 height 31
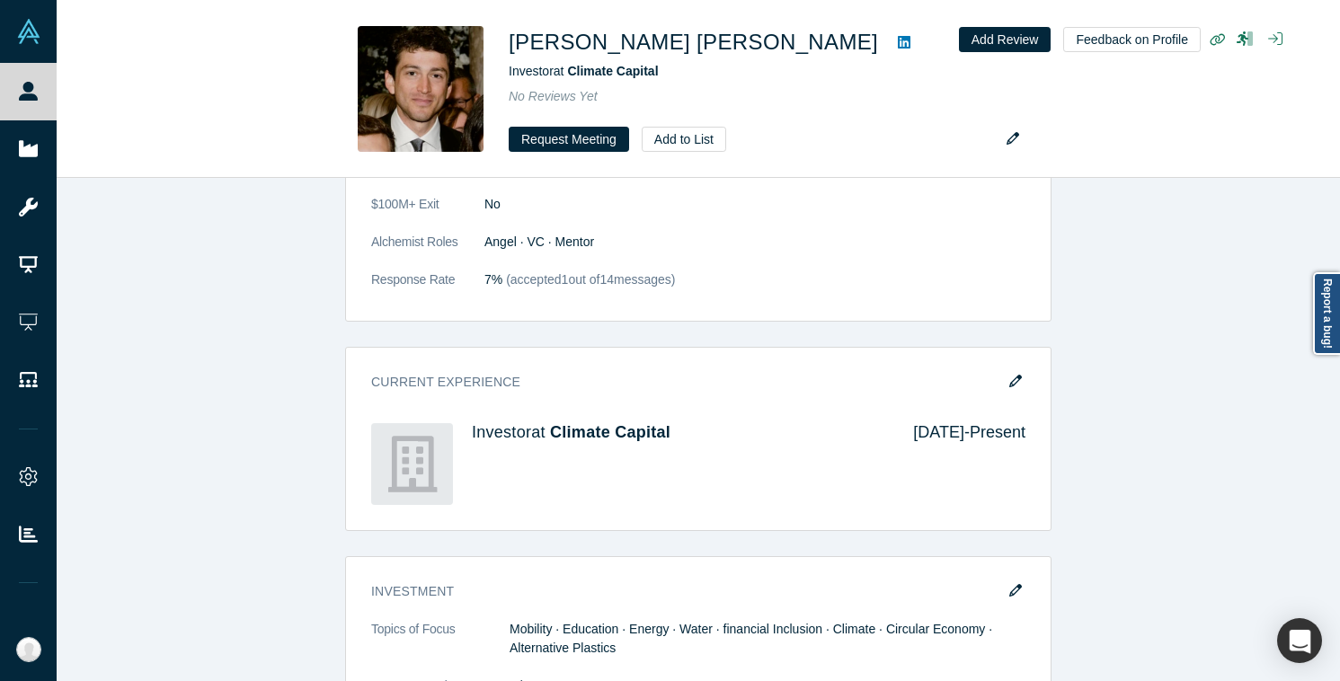
scroll to position [1977, 0]
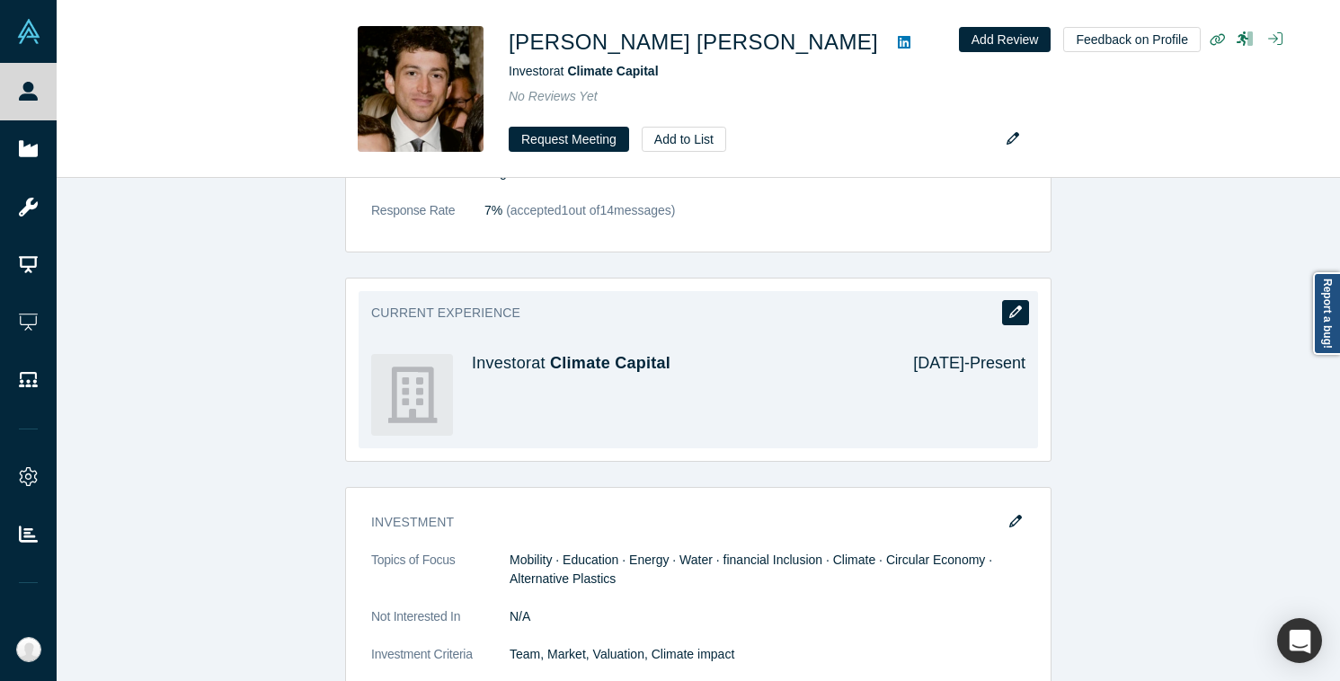
click at [1013, 306] on icon "button" at bounding box center [1015, 312] width 13 height 13
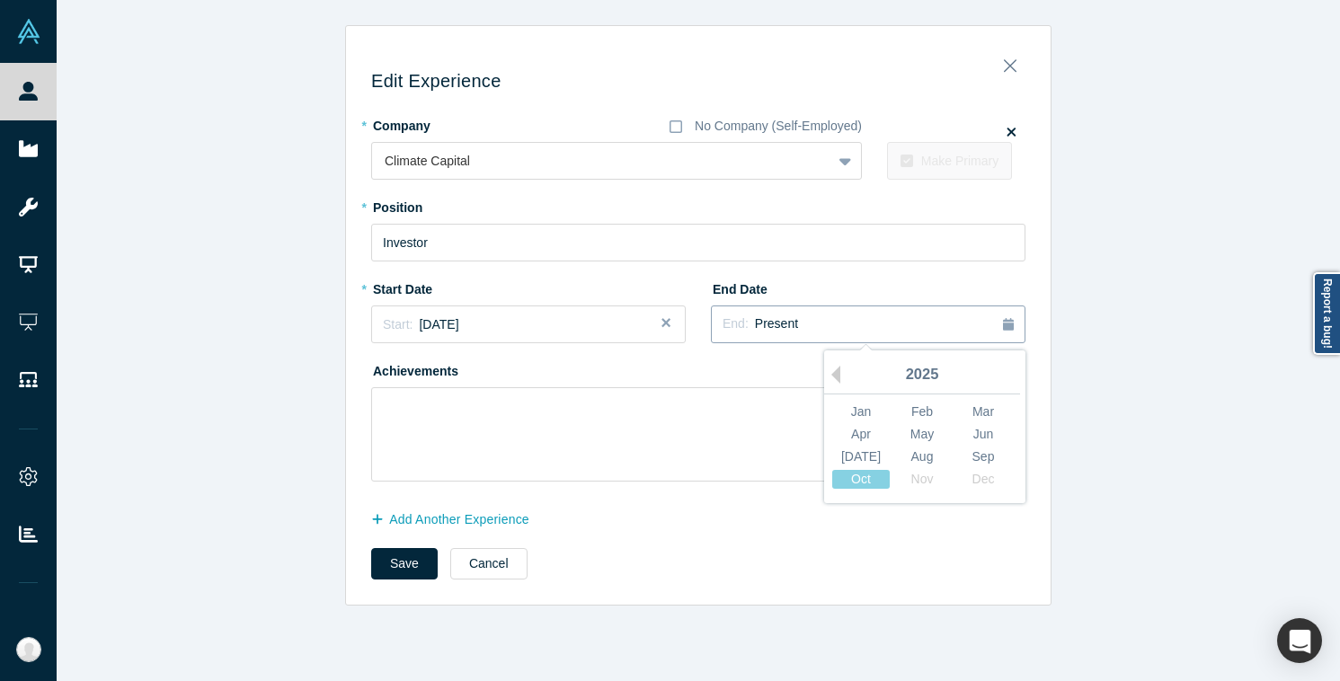
click at [843, 312] on button "End: Present" at bounding box center [868, 325] width 315 height 38
click at [870, 480] on div "Oct" at bounding box center [861, 479] width 58 height 19
click at [397, 570] on button "Save" at bounding box center [404, 563] width 67 height 31
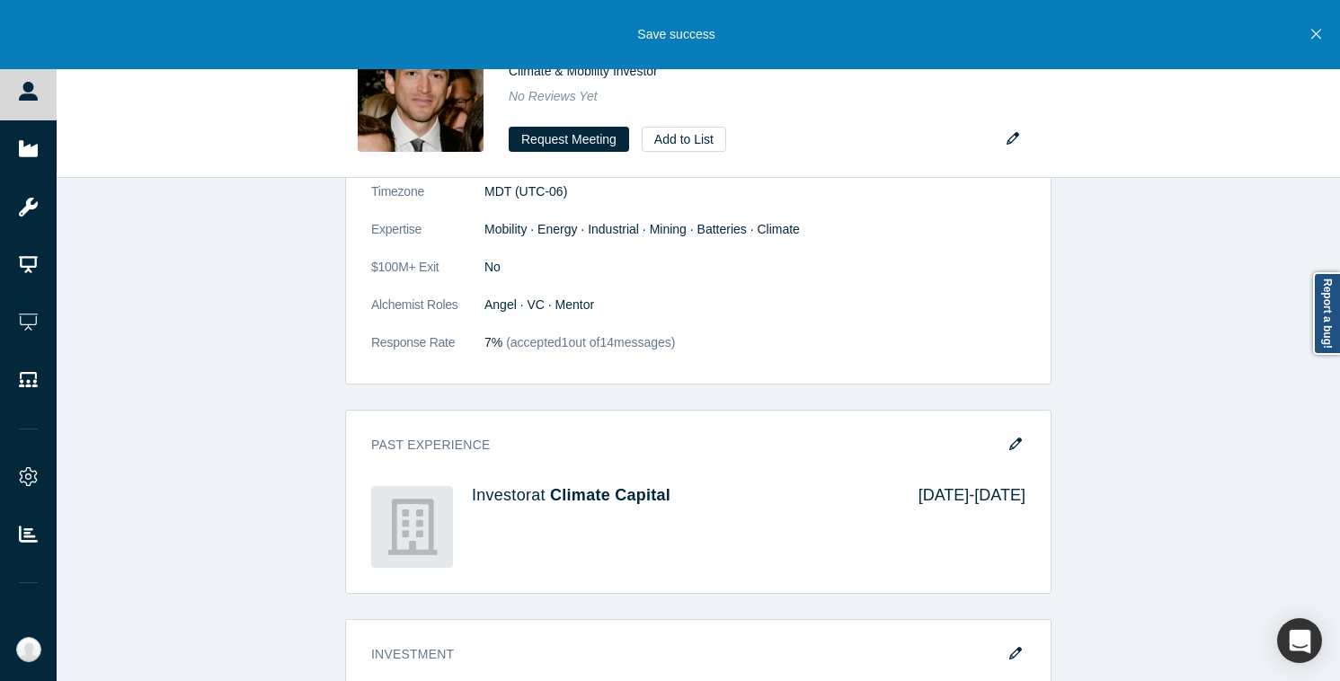
scroll to position [1869, 0]
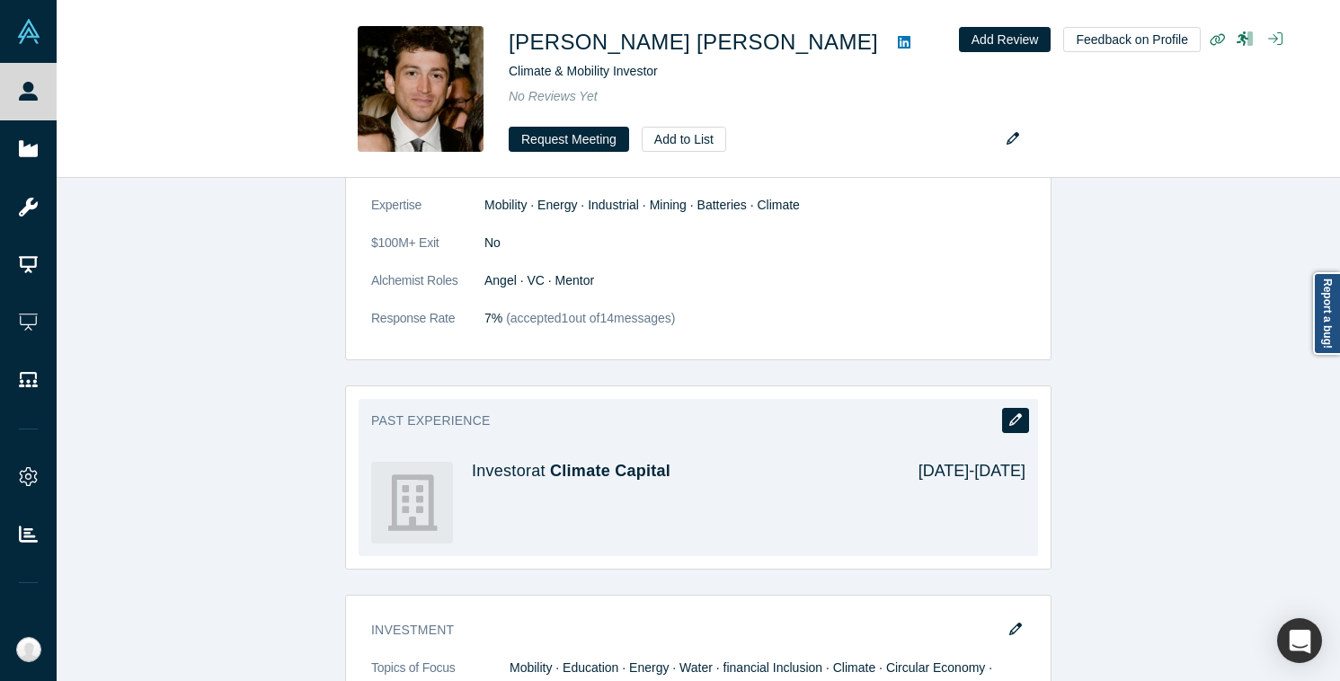
click at [1019, 413] on icon "button" at bounding box center [1015, 419] width 13 height 13
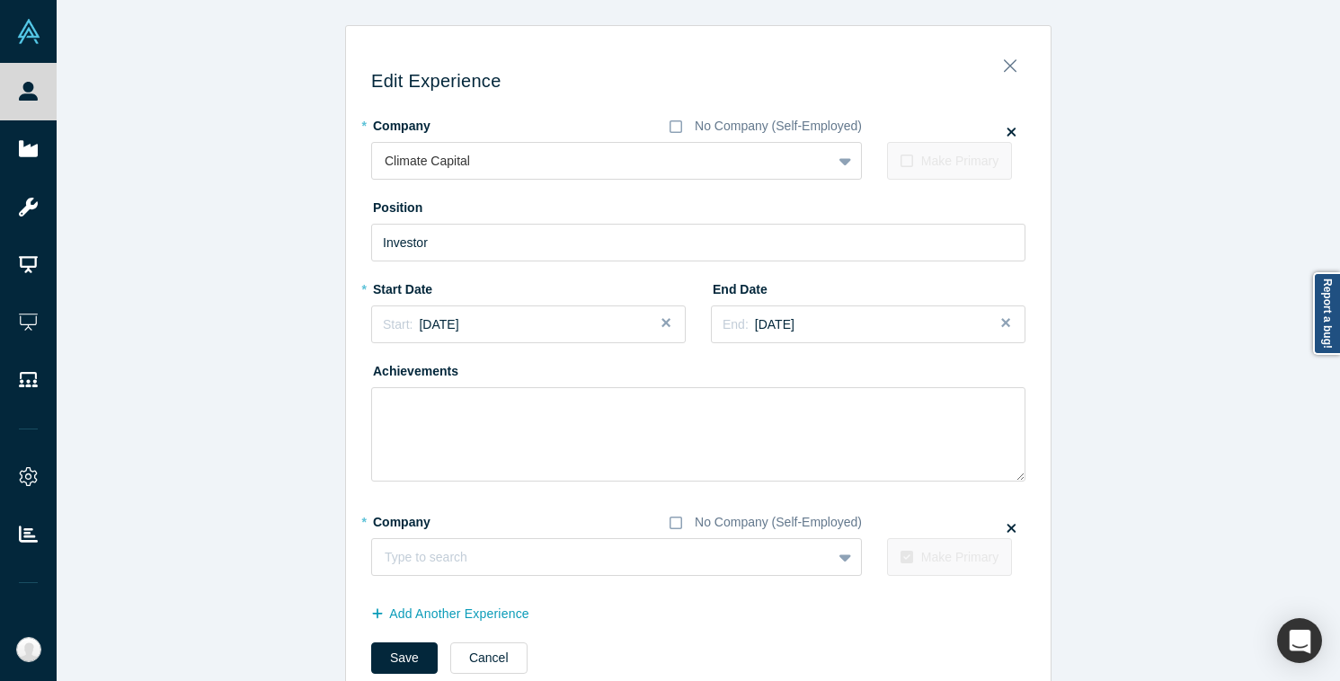
scroll to position [44, 0]
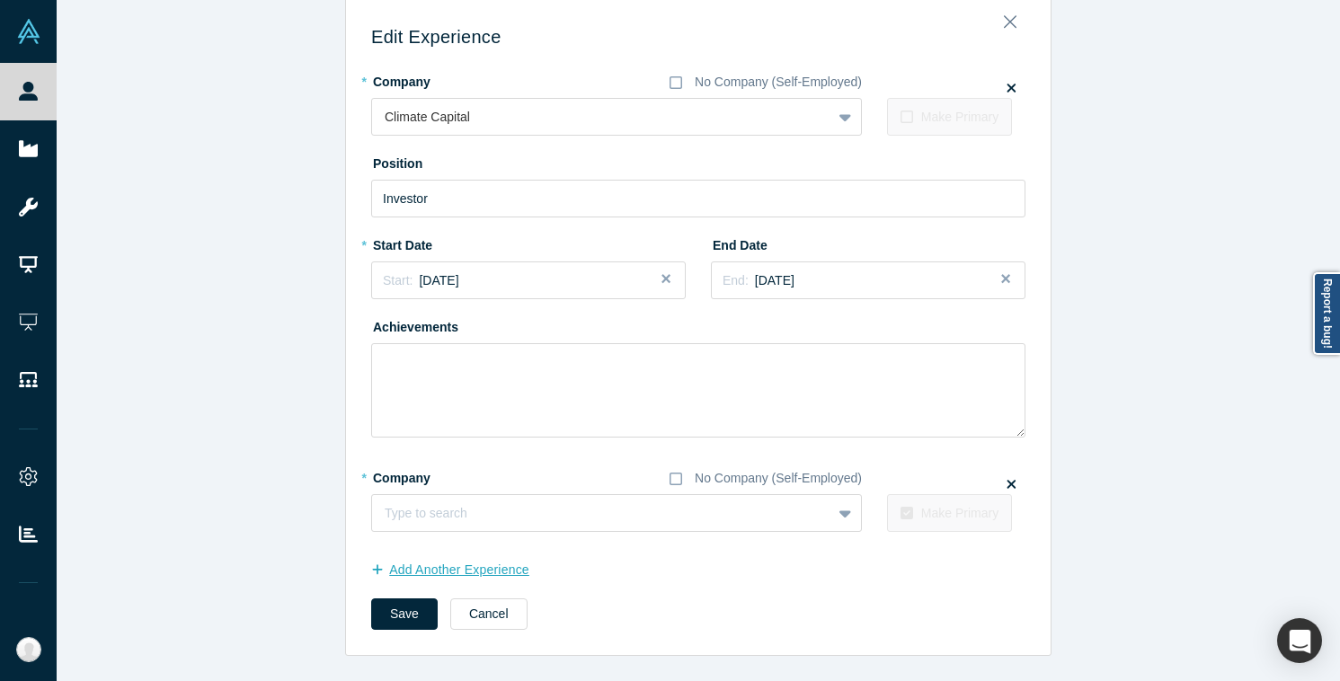
click at [494, 564] on button "Add Another Experience" at bounding box center [459, 570] width 177 height 31
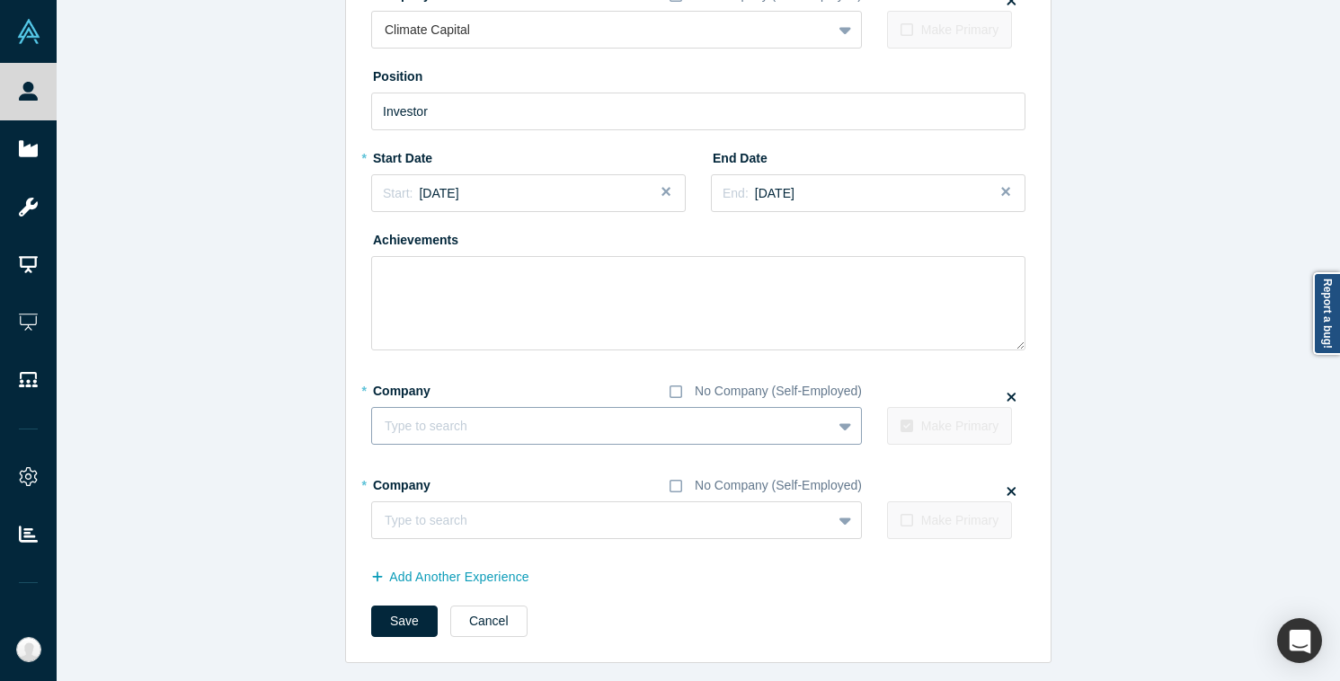
scroll to position [138, 0]
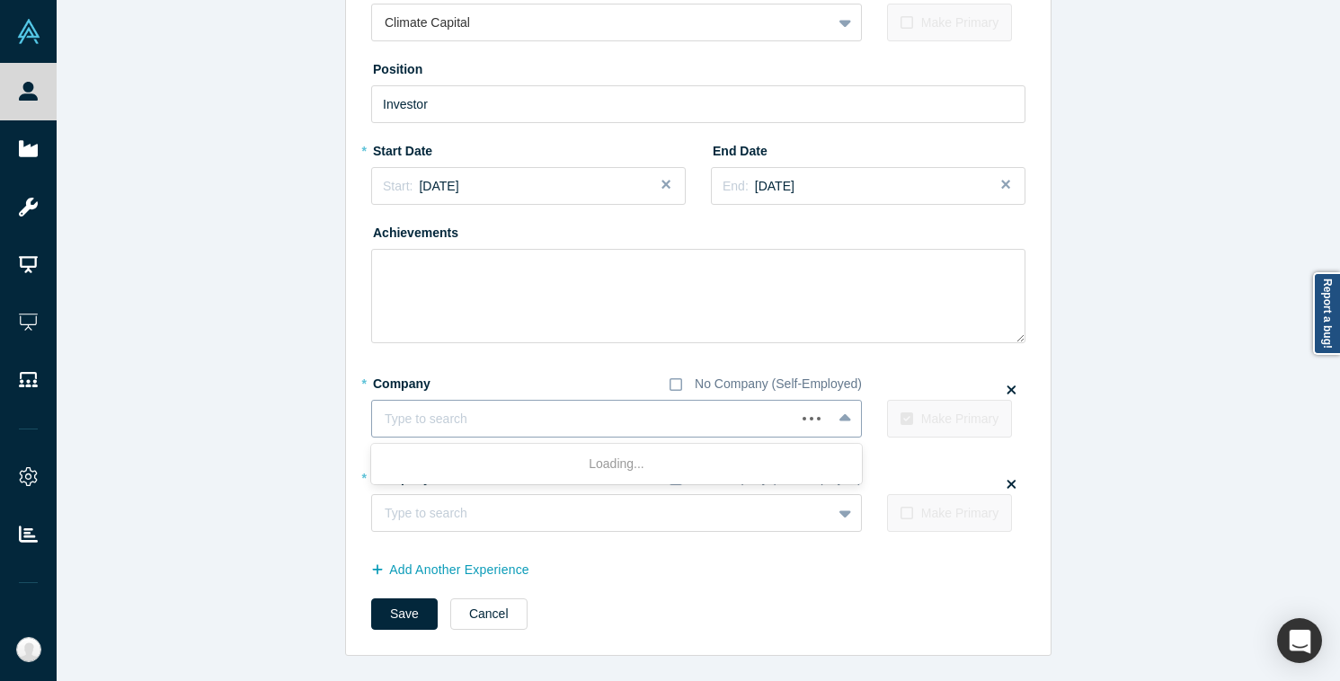
click at [487, 427] on div at bounding box center [584, 419] width 398 height 22
type input "T"
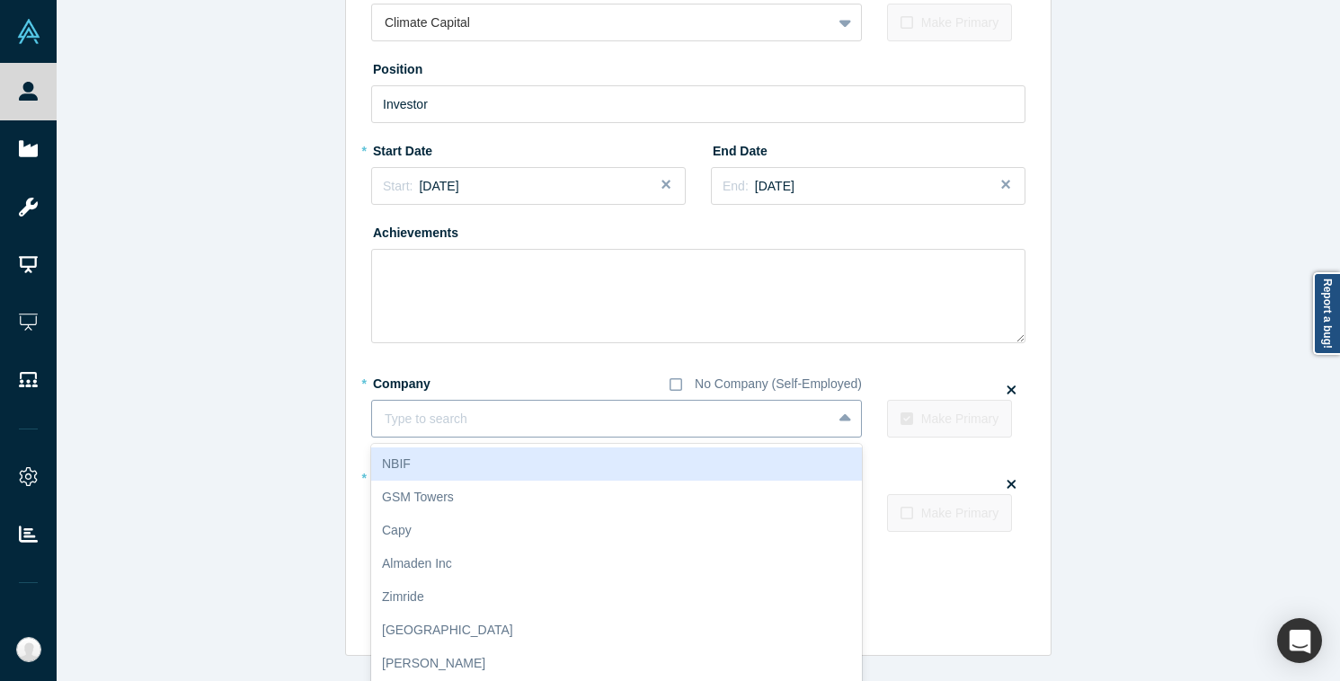
paste input "schaffer@terraforgecapital.com"
type input "schaffer@terraforgecapital.com"
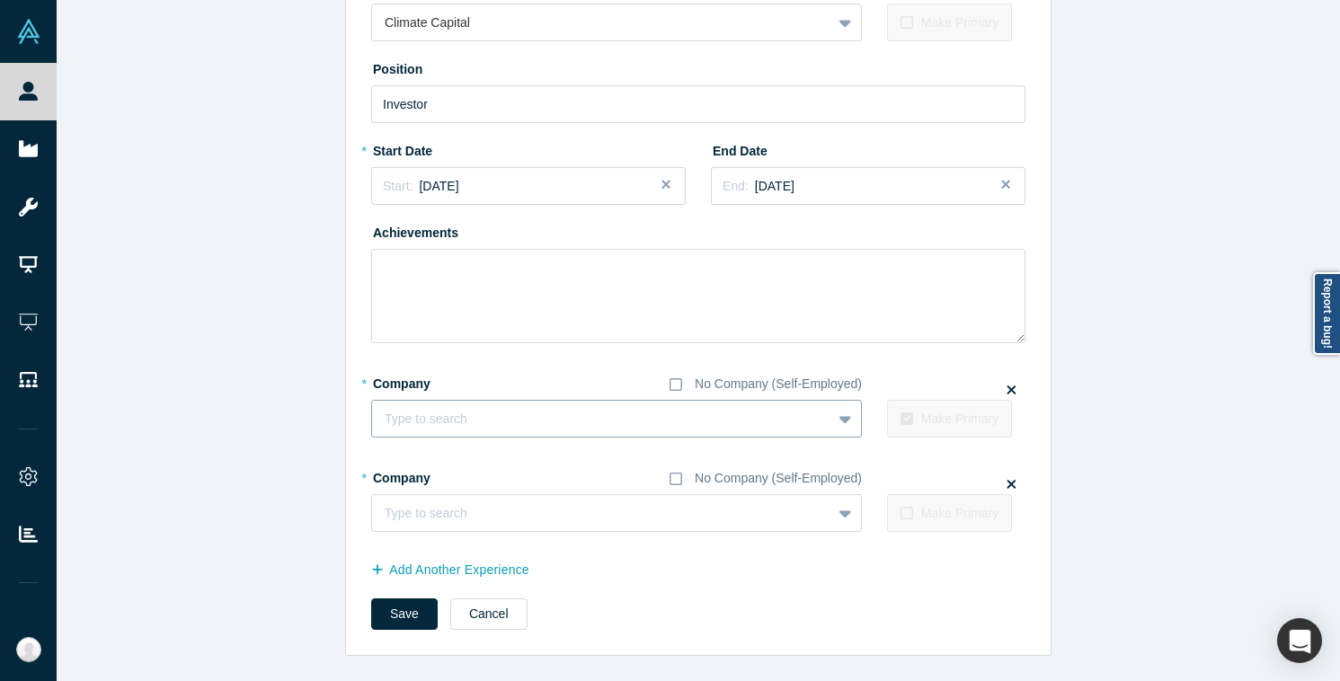
click at [586, 410] on div at bounding box center [602, 419] width 434 height 22
click at [586, 410] on fieldset "* Company No Company (Self-Employed) Type to search To pick up a draggable item…" at bounding box center [698, 410] width 654 height 82
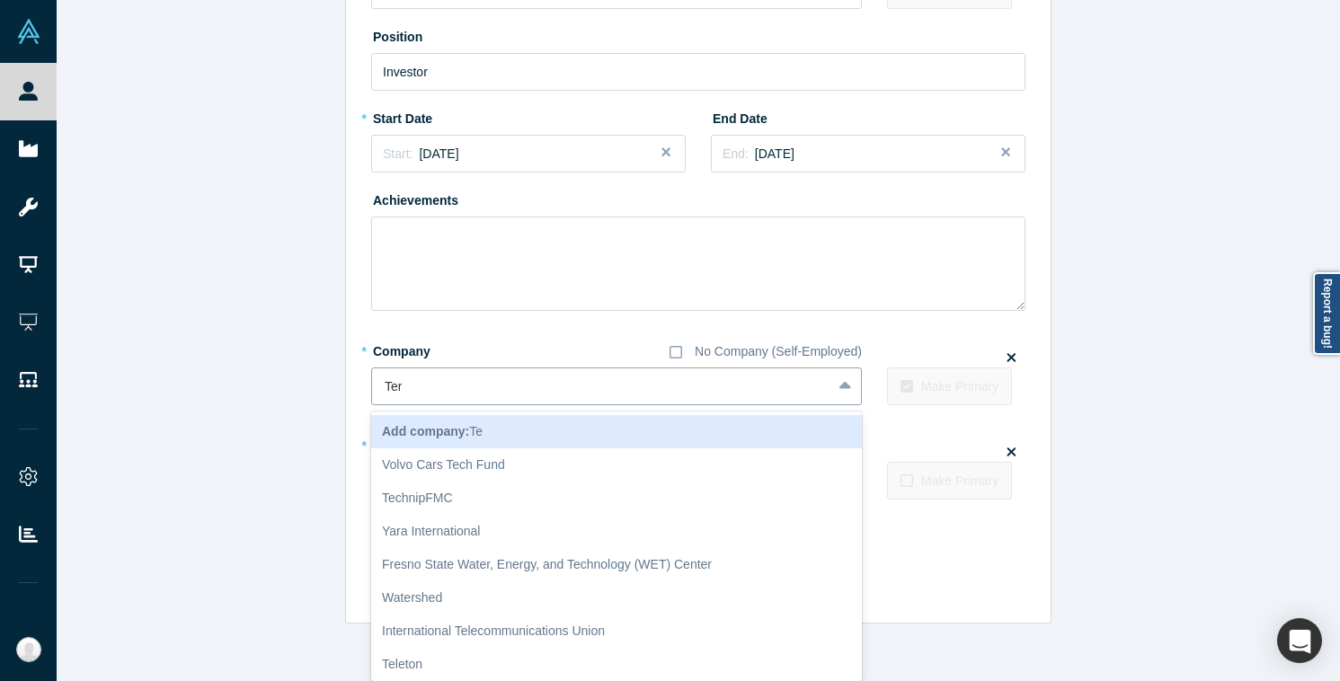
scroll to position [138, 0]
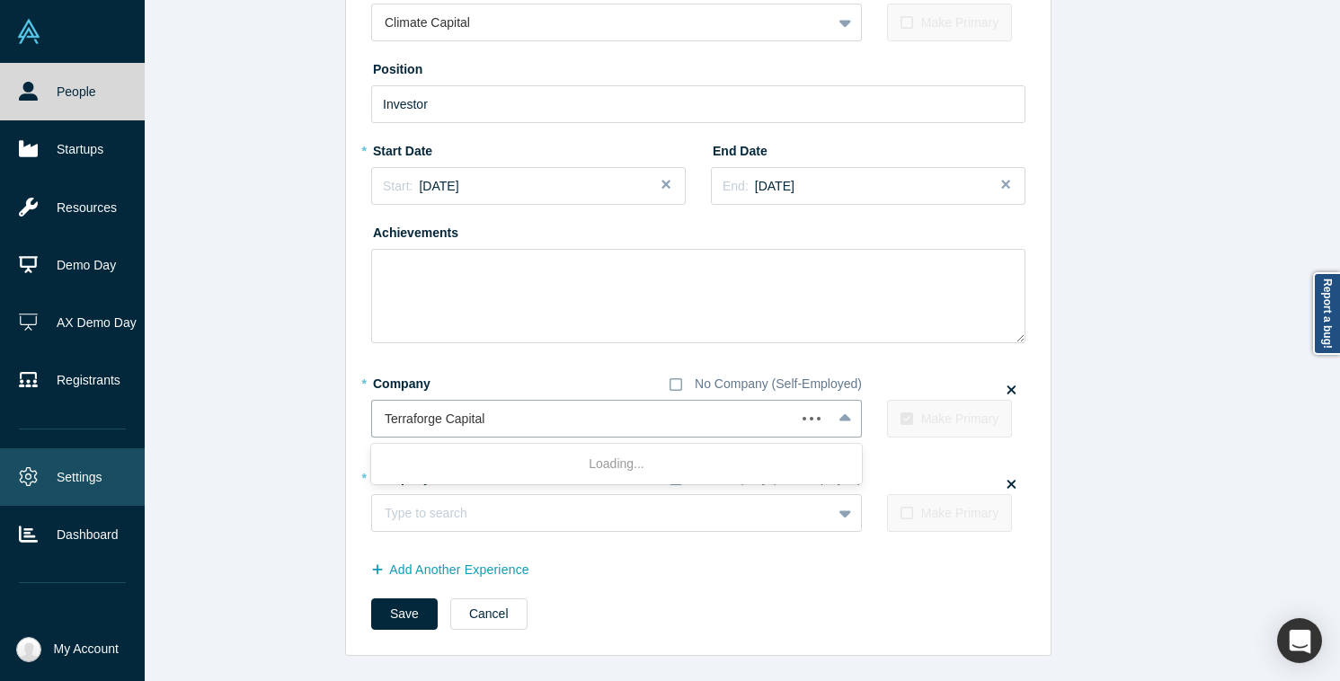
type input "Terraforge Capital"
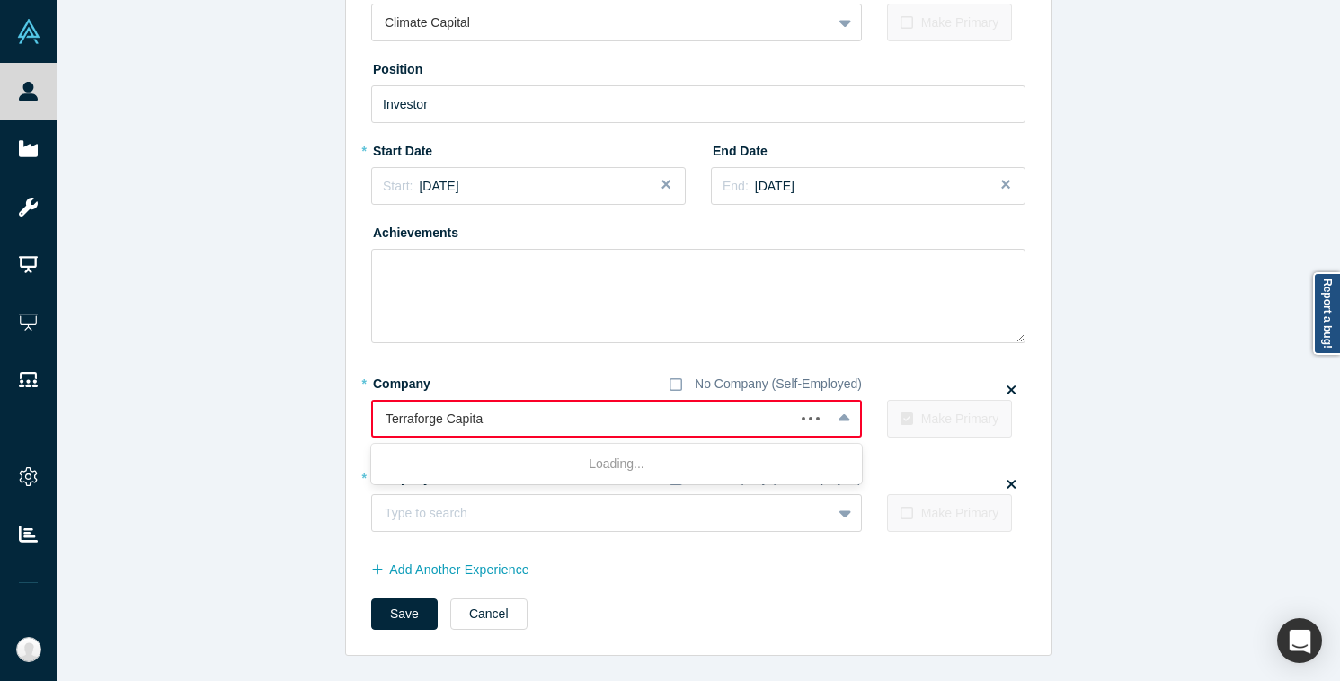
type input "Terraforge Capital"
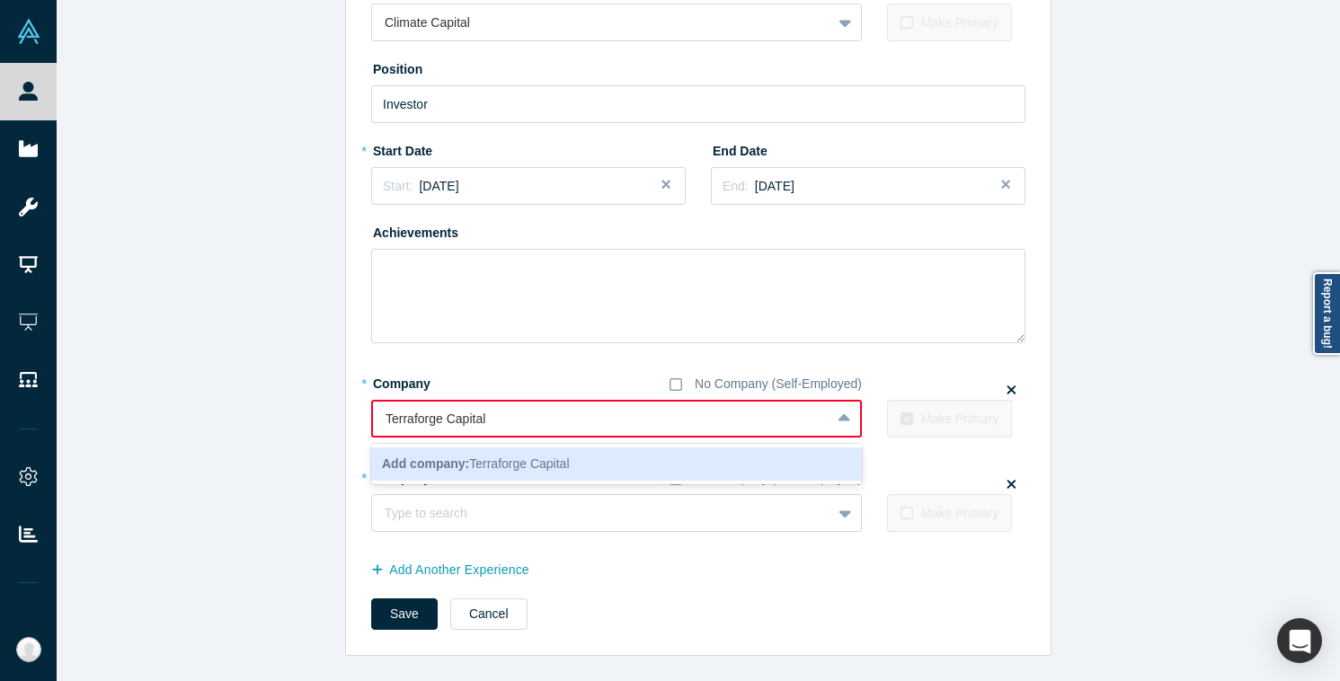
click at [628, 461] on div "Add company: Terraforge Capital" at bounding box center [616, 464] width 491 height 33
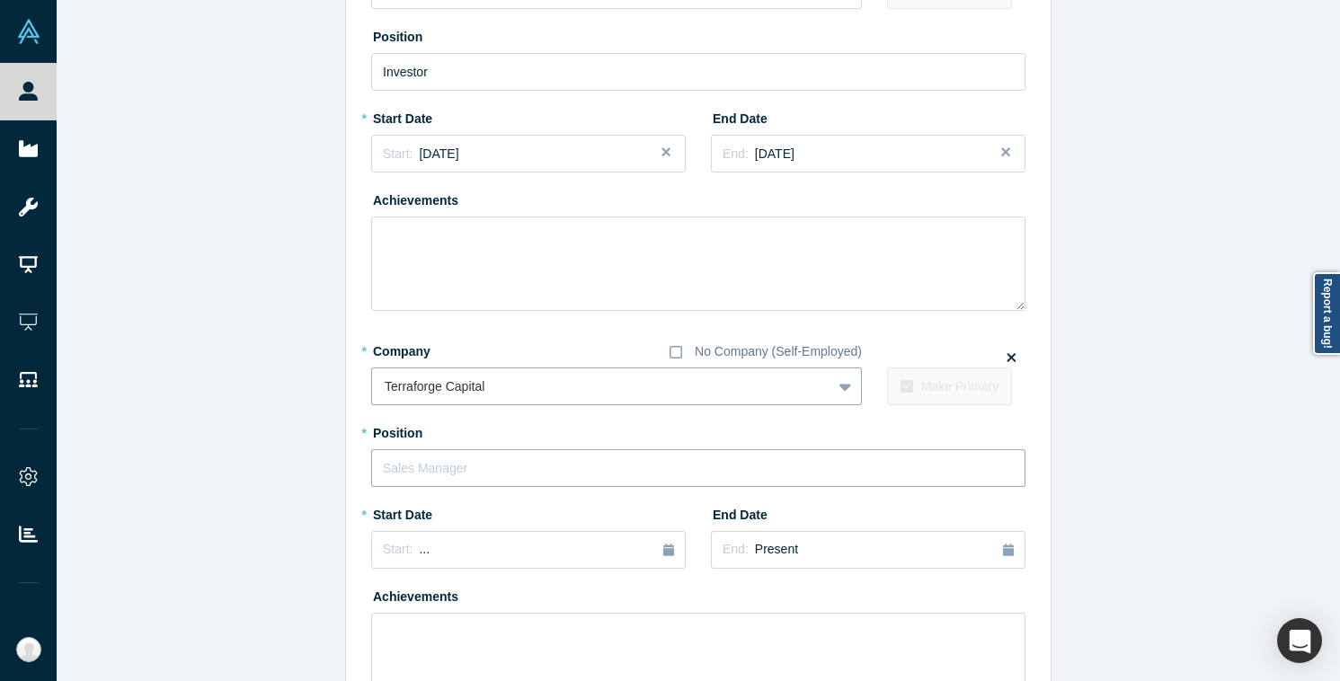
click at [593, 475] on input "text" at bounding box center [698, 468] width 654 height 38
type input "Investor"
click at [512, 570] on div "* Start Date Start: ..." at bounding box center [528, 541] width 315 height 82
click at [461, 550] on div "Start: ..." at bounding box center [528, 550] width 291 height 20
click at [418, 477] on div "Jul" at bounding box center [408, 473] width 58 height 19
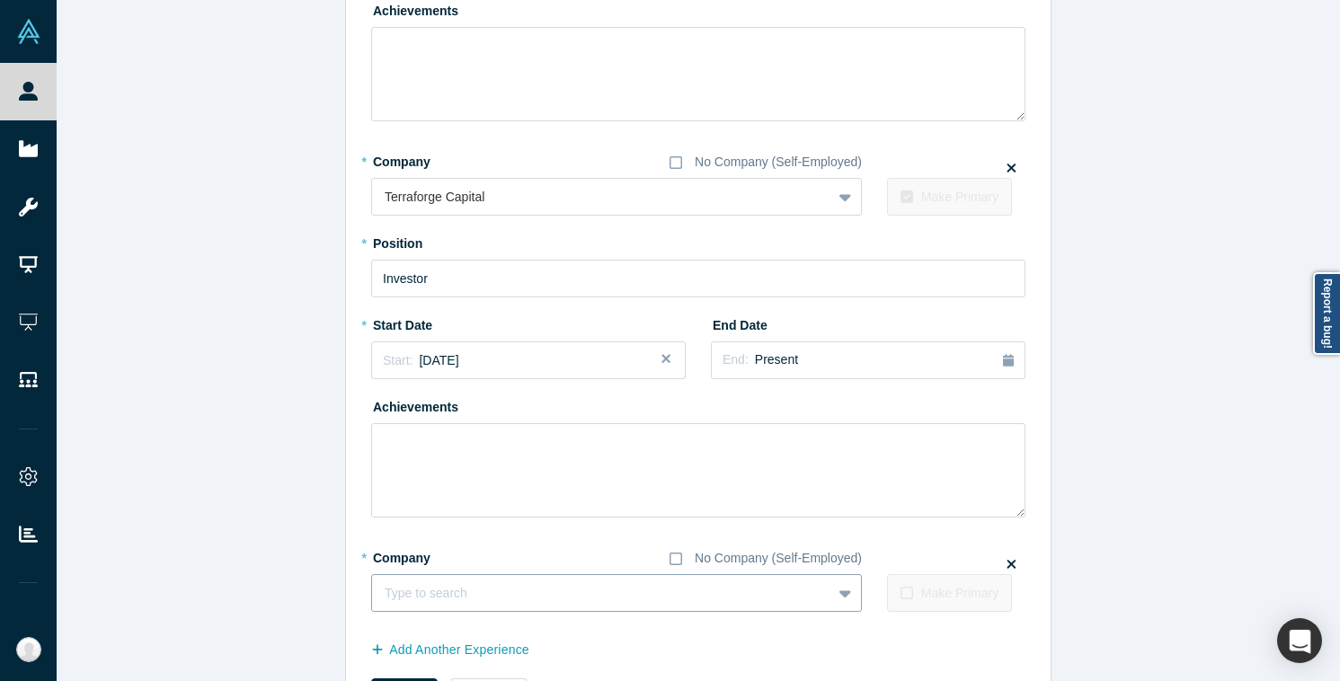
scroll to position [440, 0]
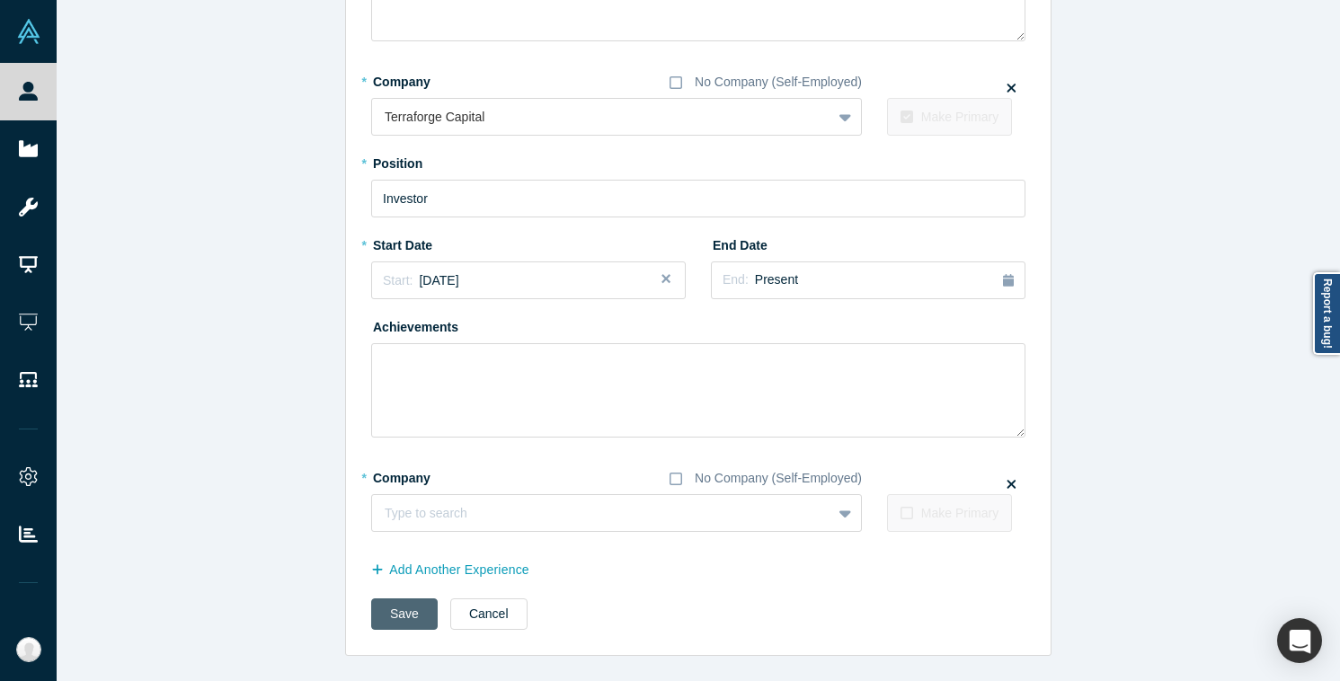
click at [400, 603] on button "Save" at bounding box center [404, 614] width 67 height 31
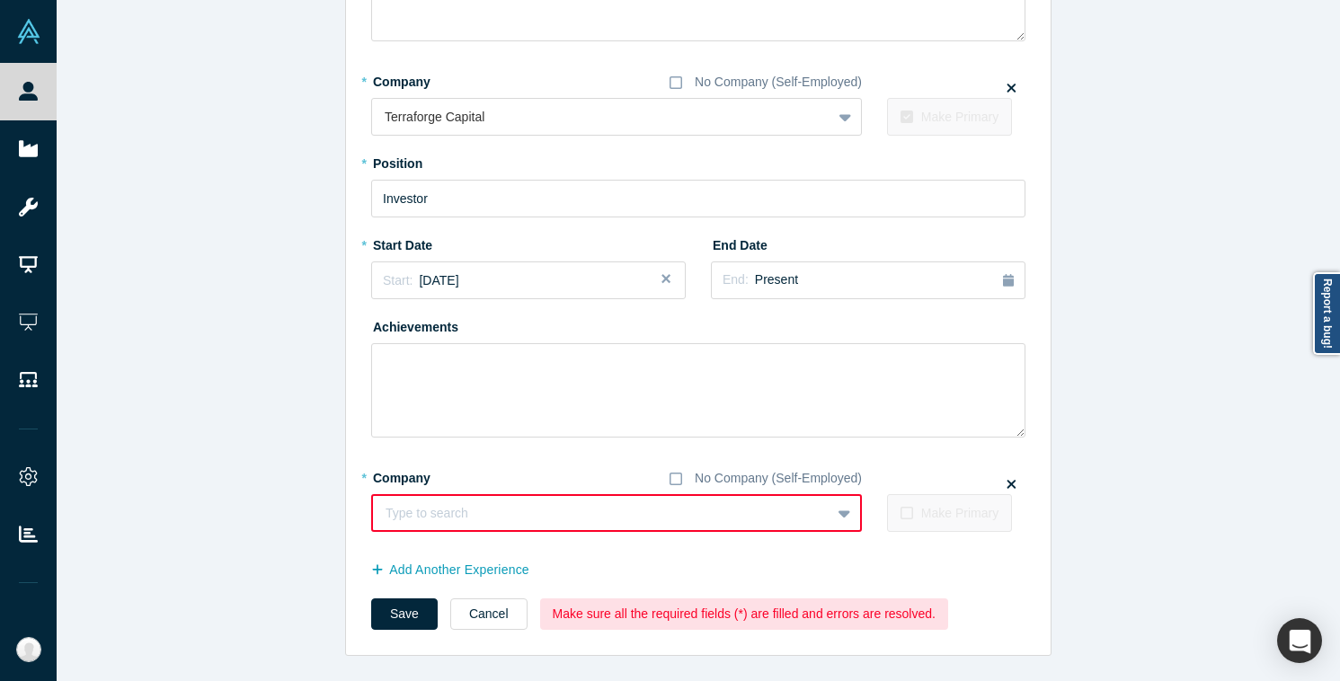
click at [1008, 489] on icon at bounding box center [1011, 483] width 9 height 13
click at [0, 0] on input "checkbox" at bounding box center [0, 0] width 0 height 0
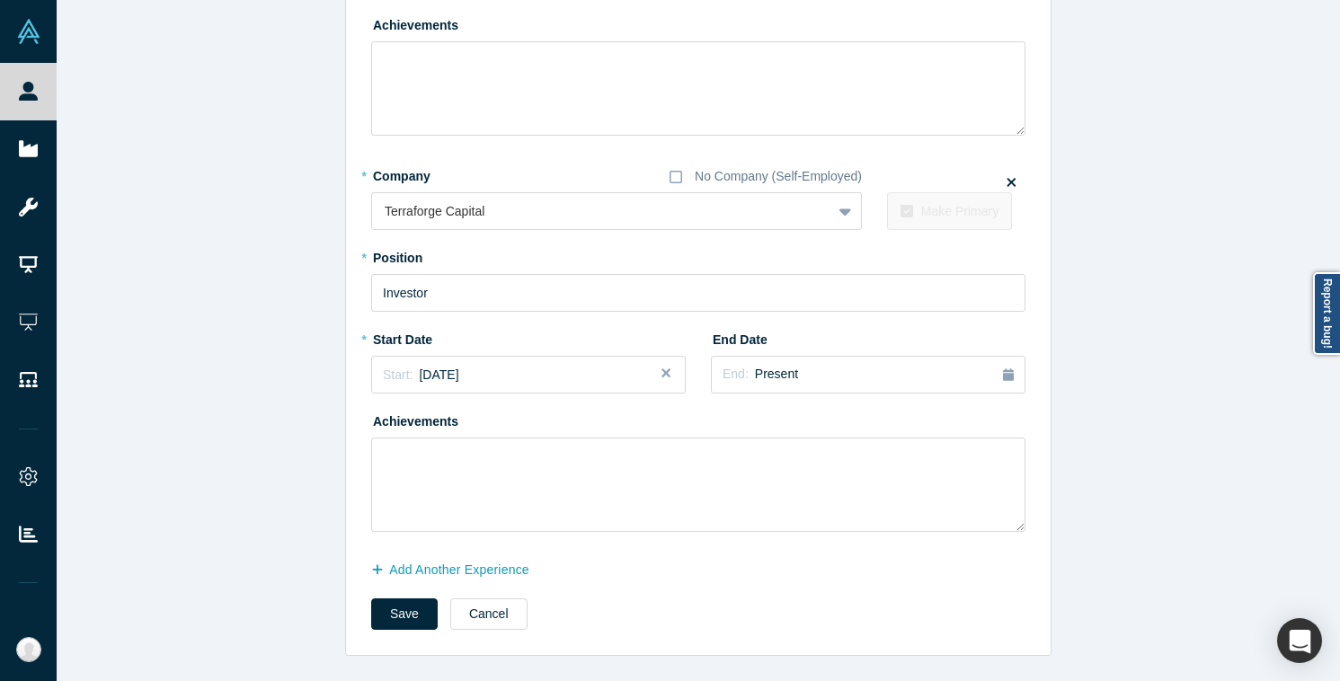
scroll to position [346, 0]
click at [413, 606] on button "Save" at bounding box center [404, 614] width 67 height 31
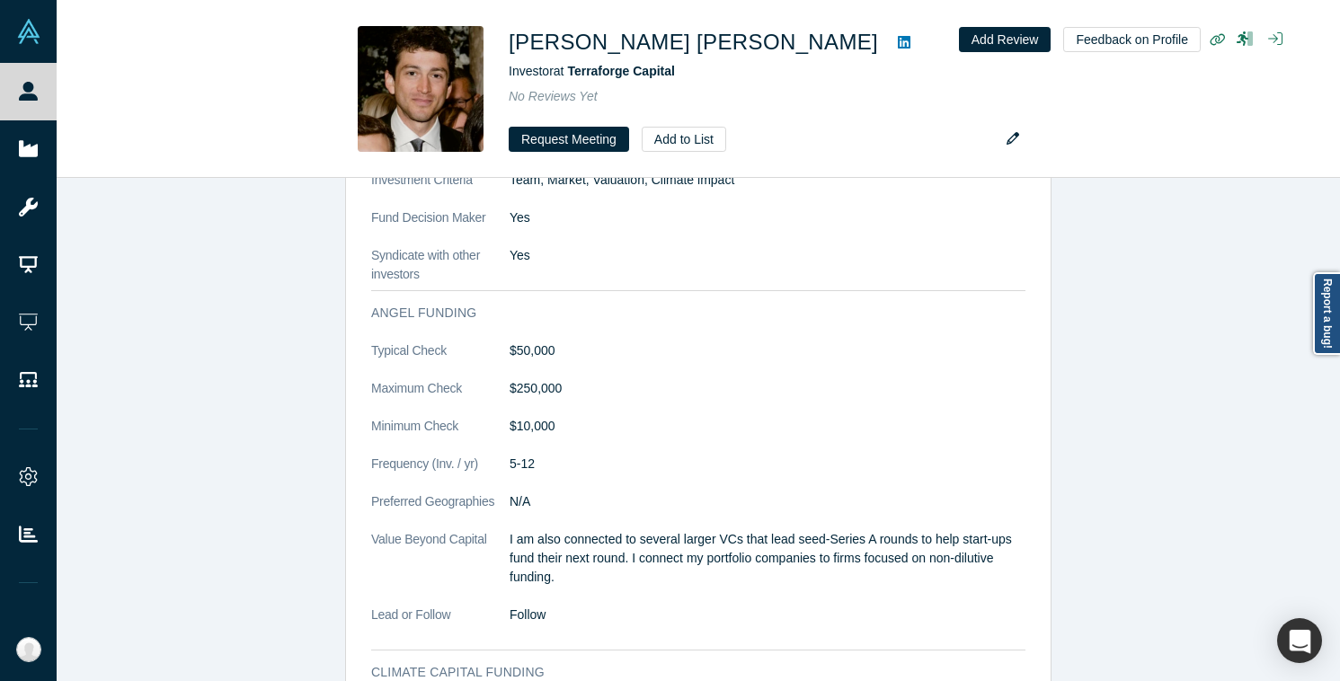
scroll to position [2609, 0]
